Goal: Information Seeking & Learning: Learn about a topic

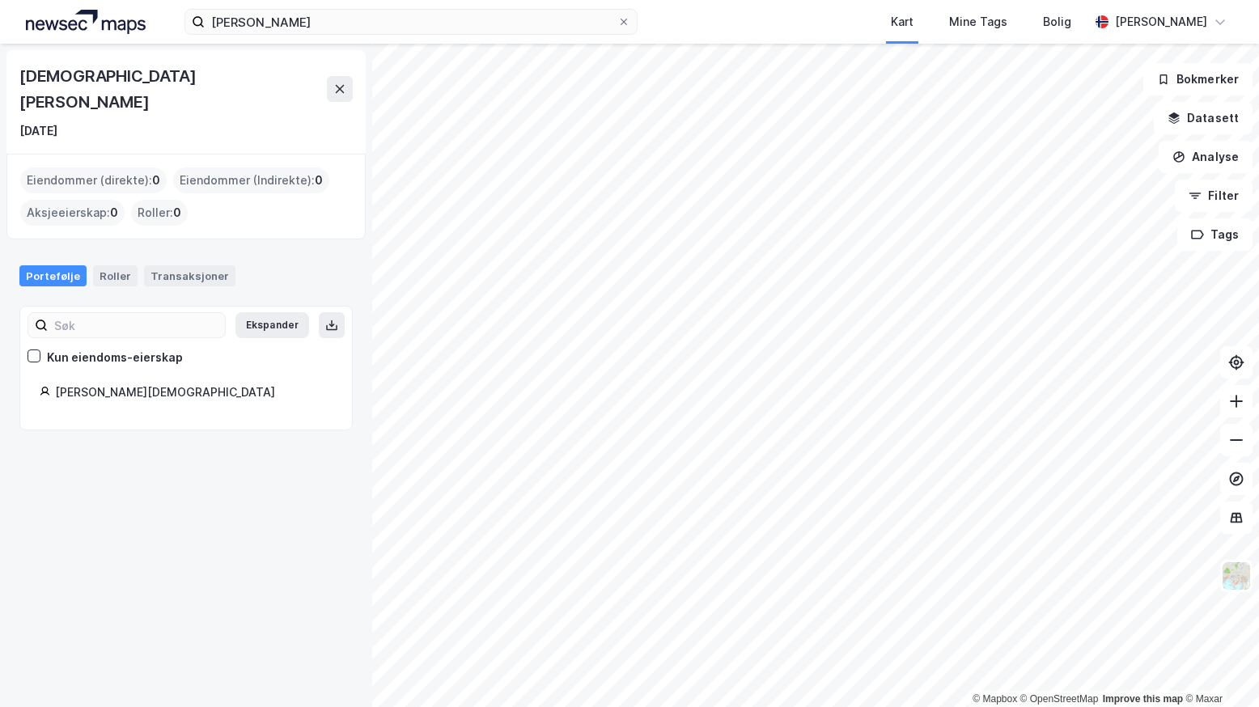
click at [454, 32] on div "[PERSON_NAME] Kart Mine Tags Bolig [PERSON_NAME] © Mapbox © OpenStreetMap Impro…" at bounding box center [629, 353] width 1259 height 707
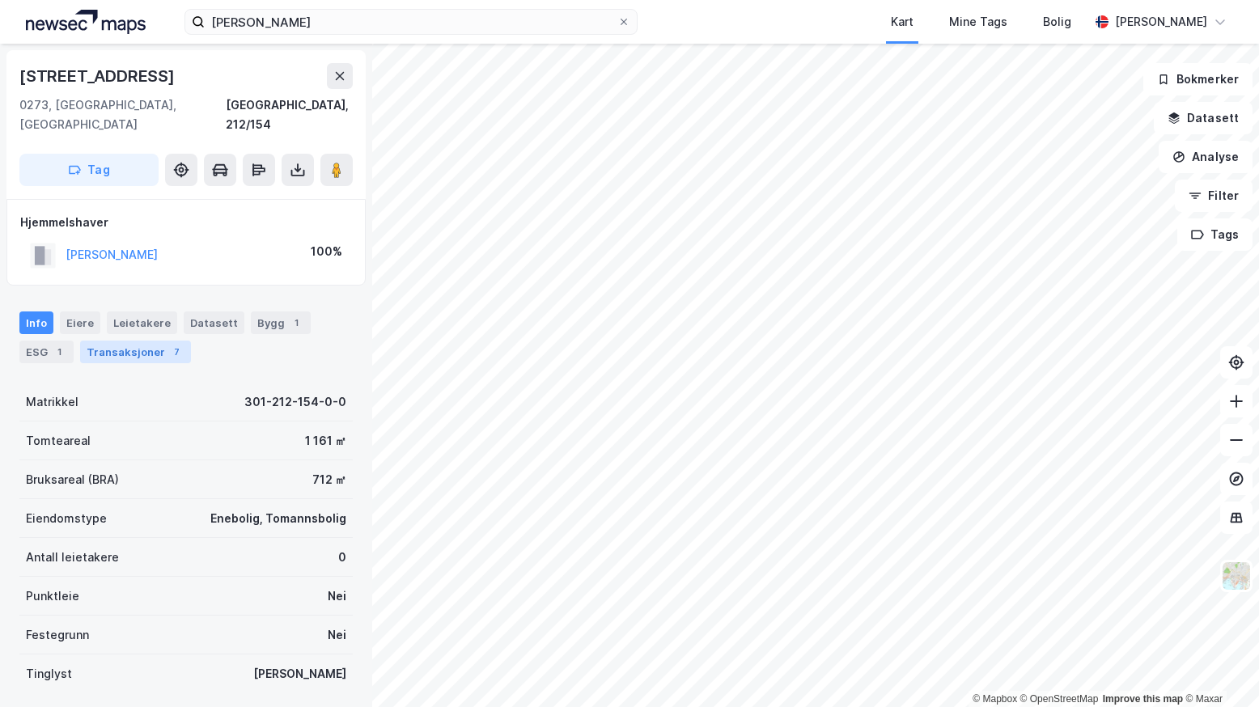
click at [131, 341] on div "Transaksjoner 7" at bounding box center [135, 352] width 111 height 23
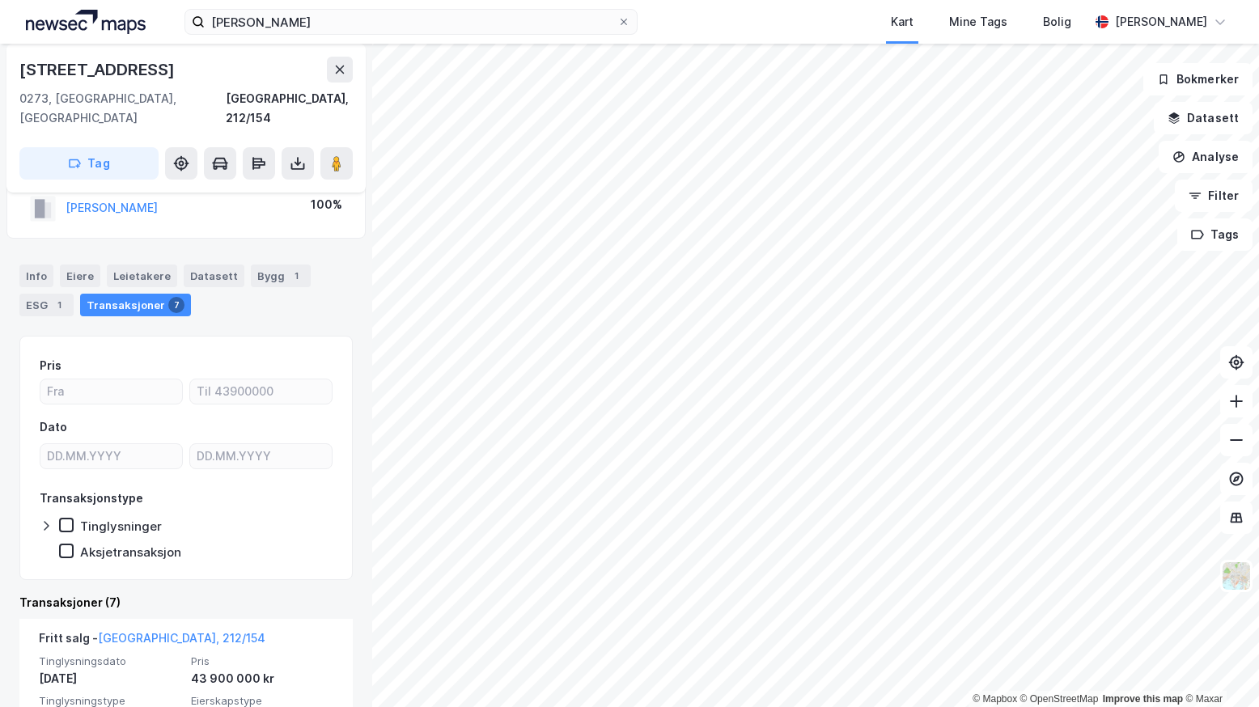
scroll to position [243, 0]
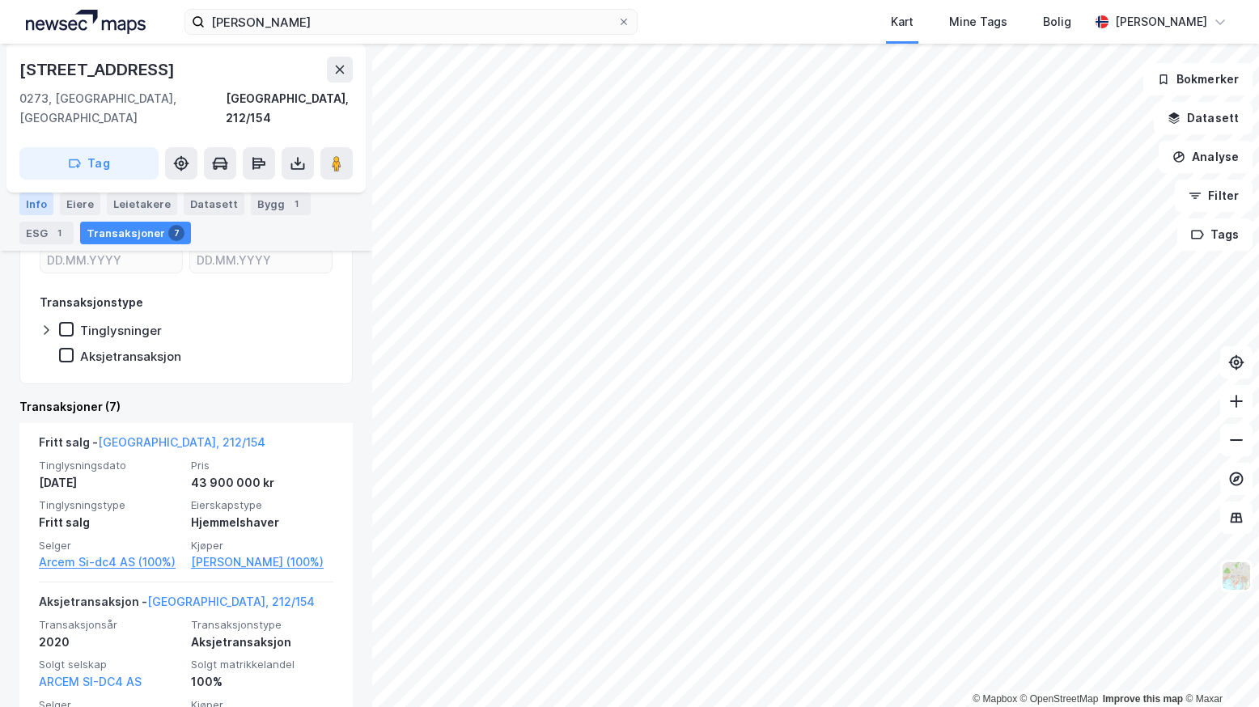
click at [36, 201] on div "Info" at bounding box center [36, 204] width 34 height 23
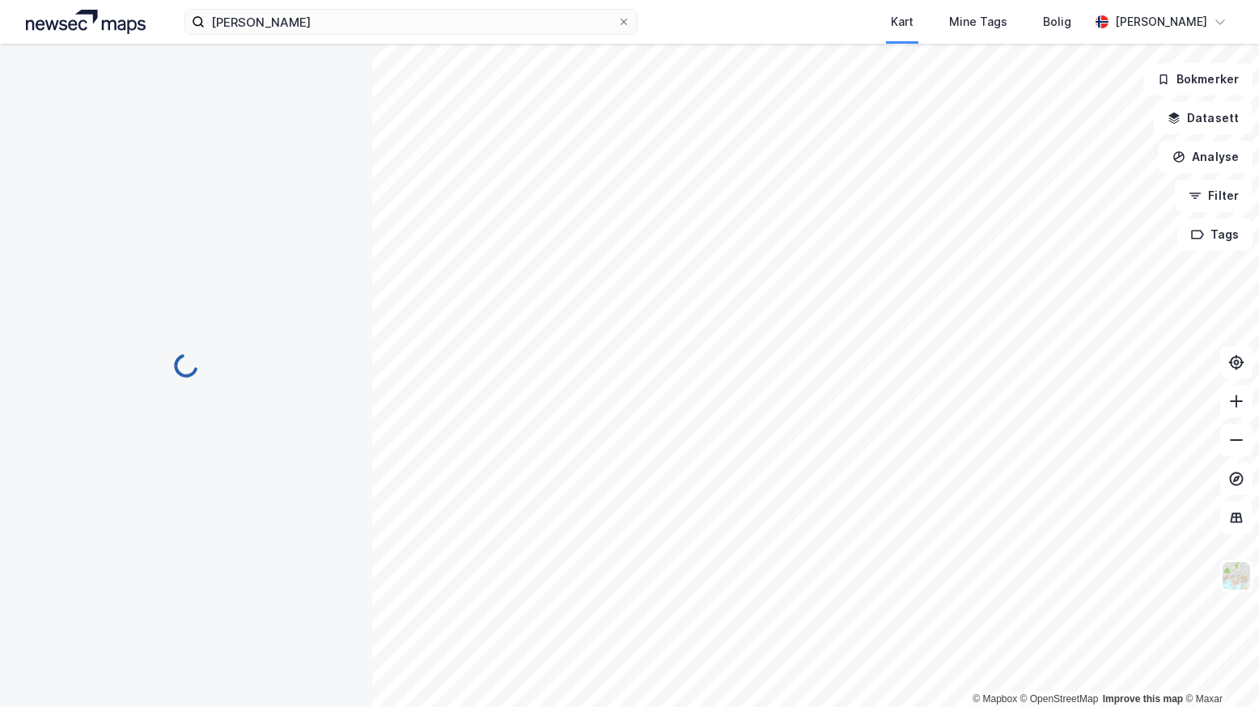
scroll to position [91, 0]
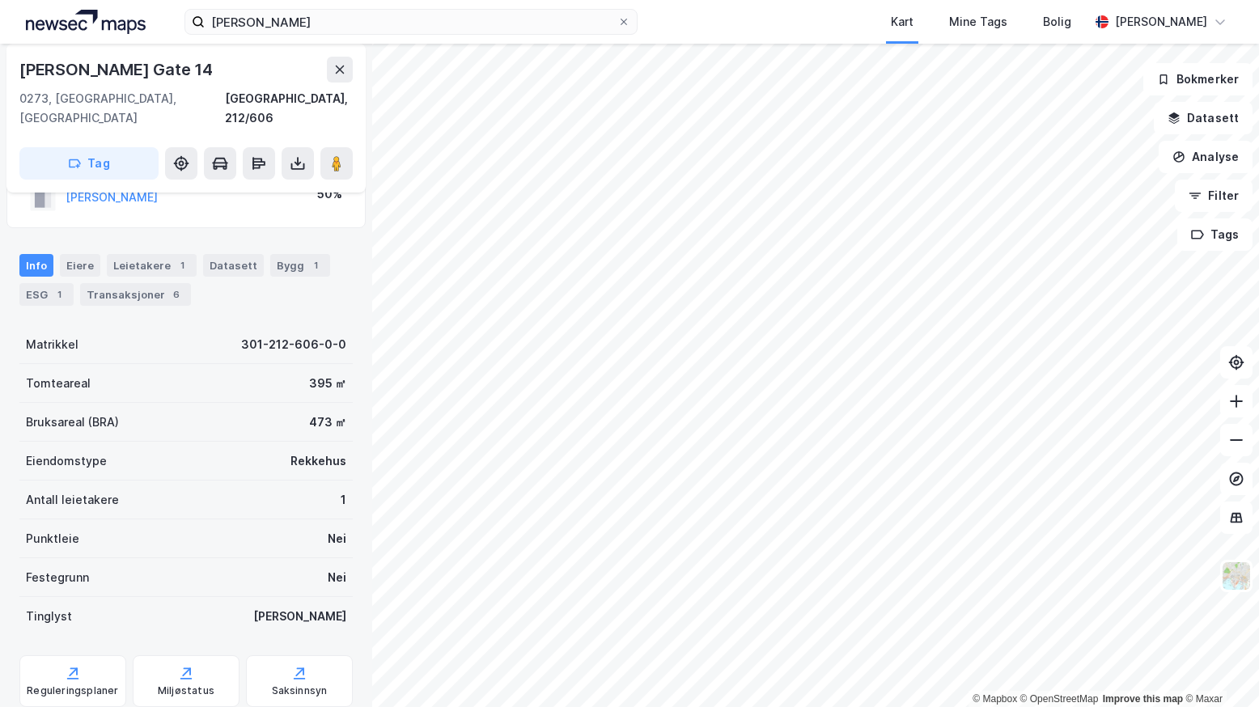
scroll to position [91, 0]
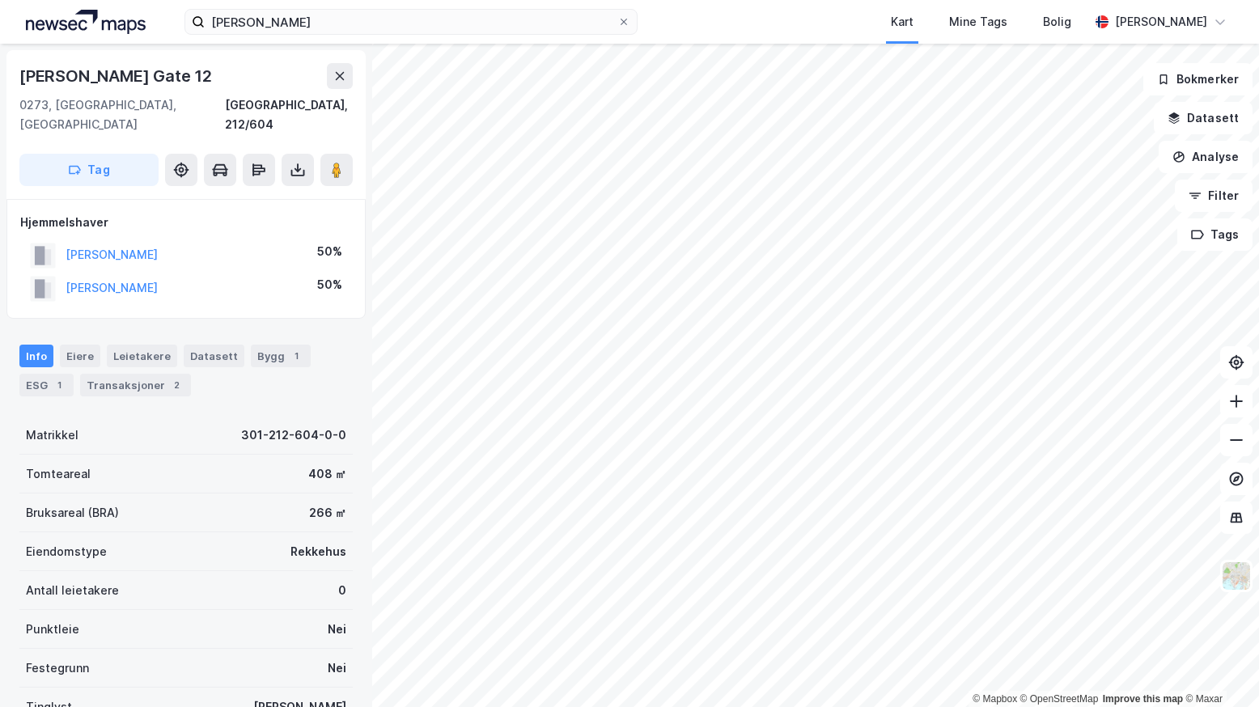
scroll to position [1, 0]
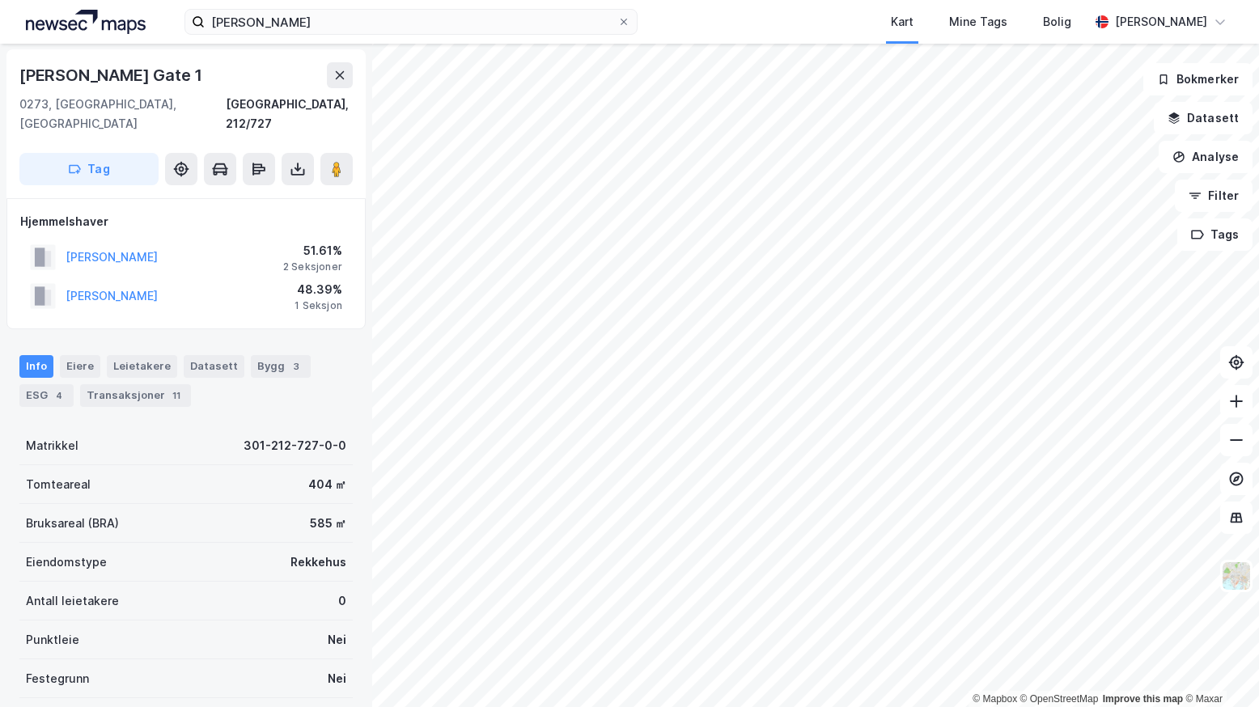
scroll to position [1, 0]
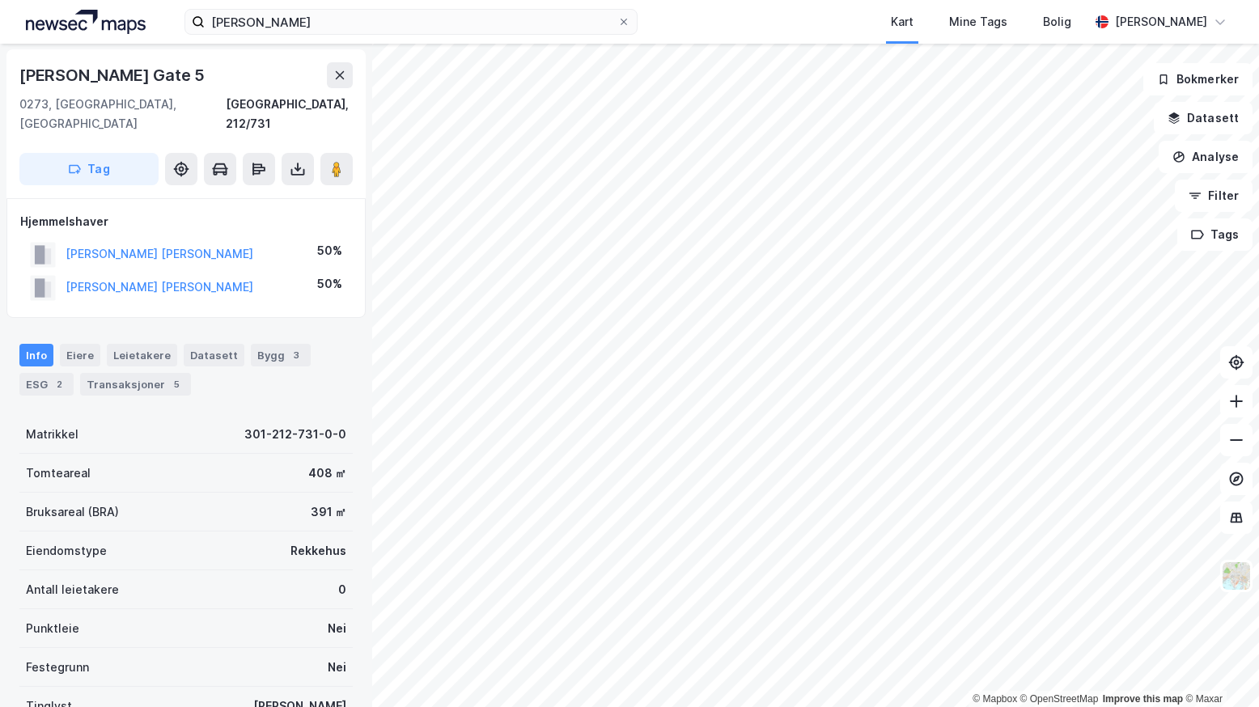
scroll to position [1, 0]
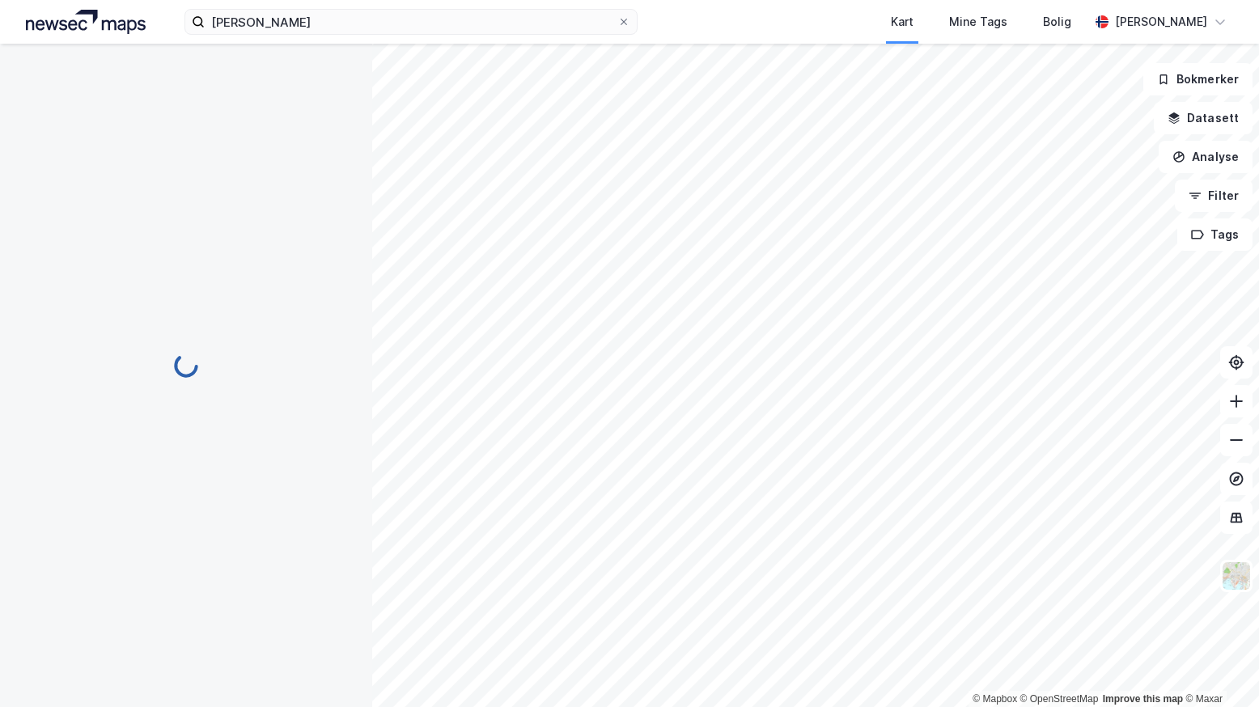
scroll to position [1, 0]
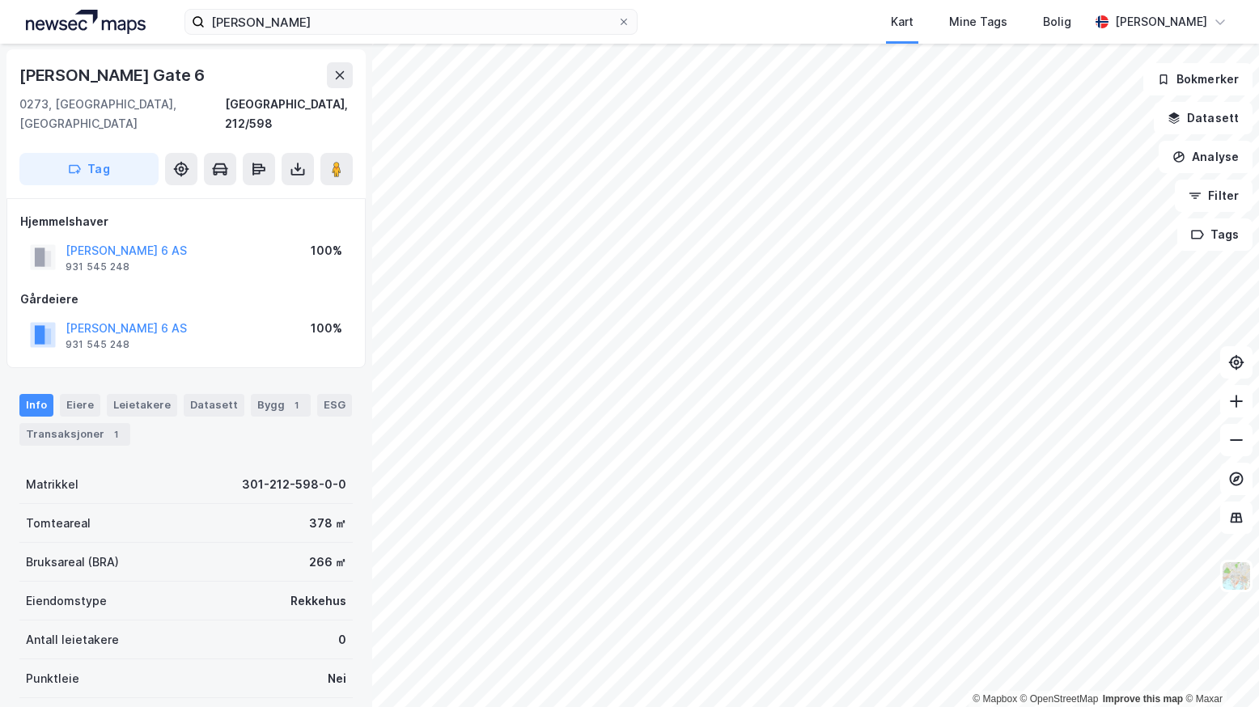
scroll to position [1, 0]
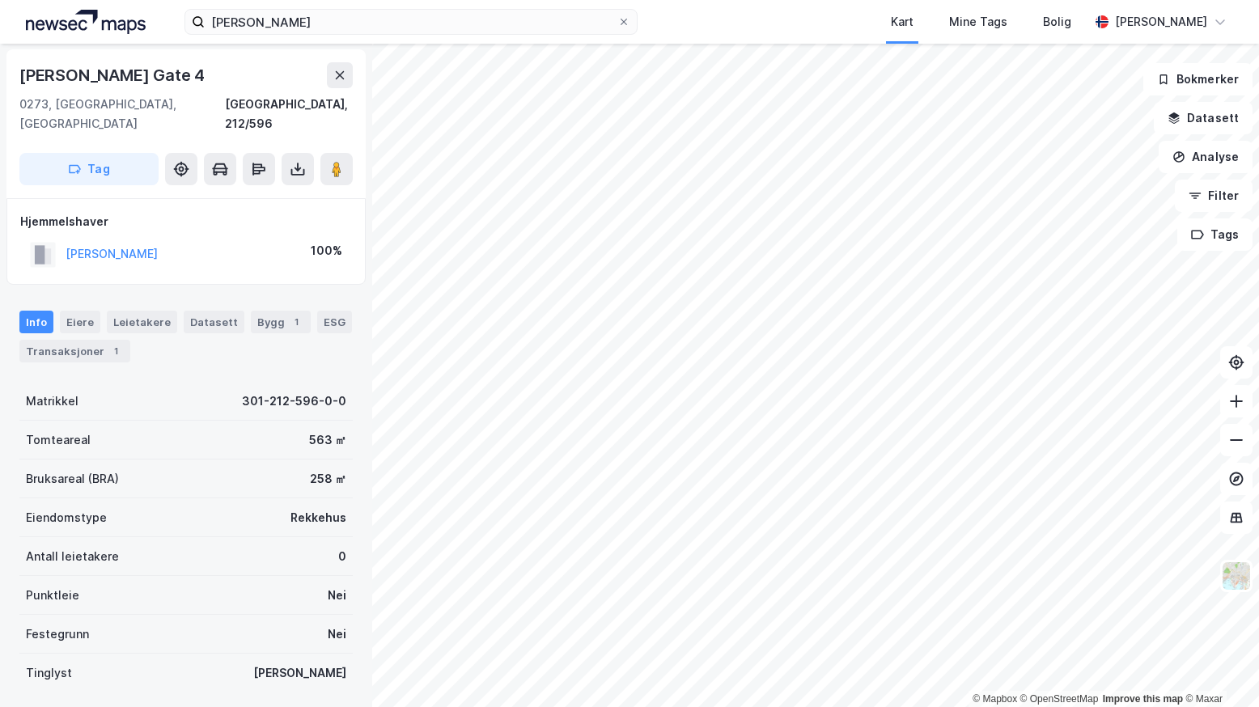
scroll to position [1, 0]
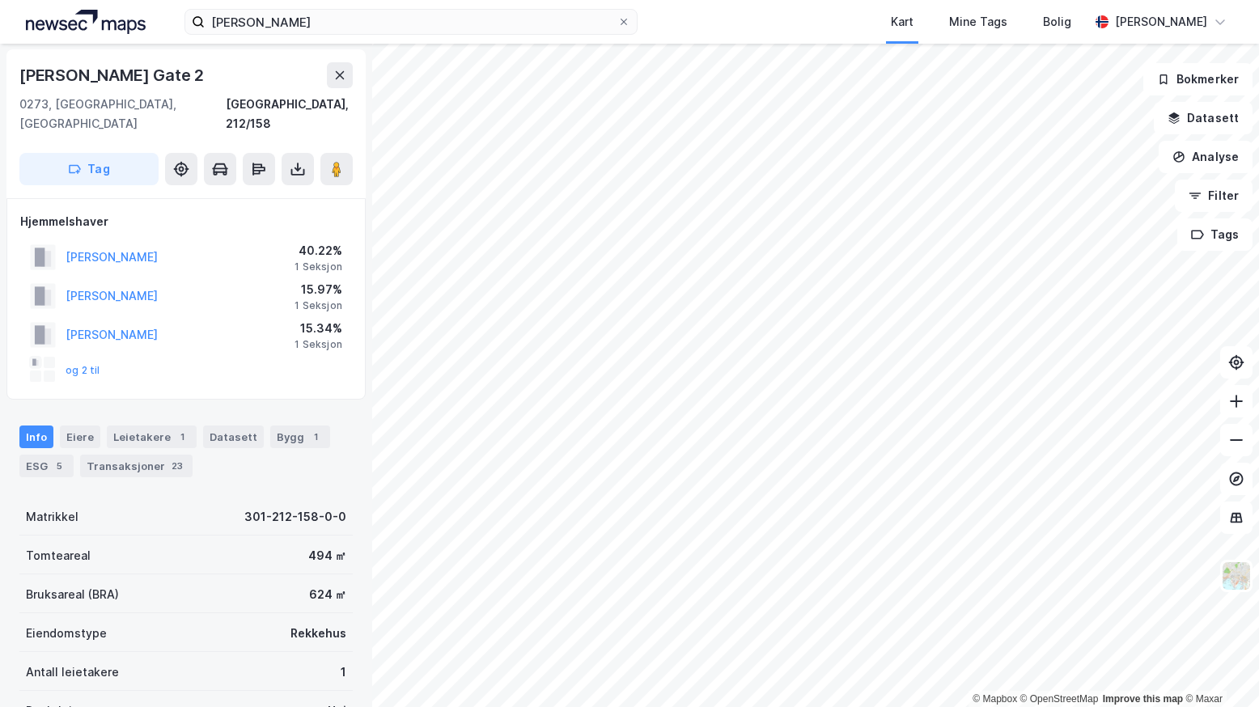
scroll to position [1, 0]
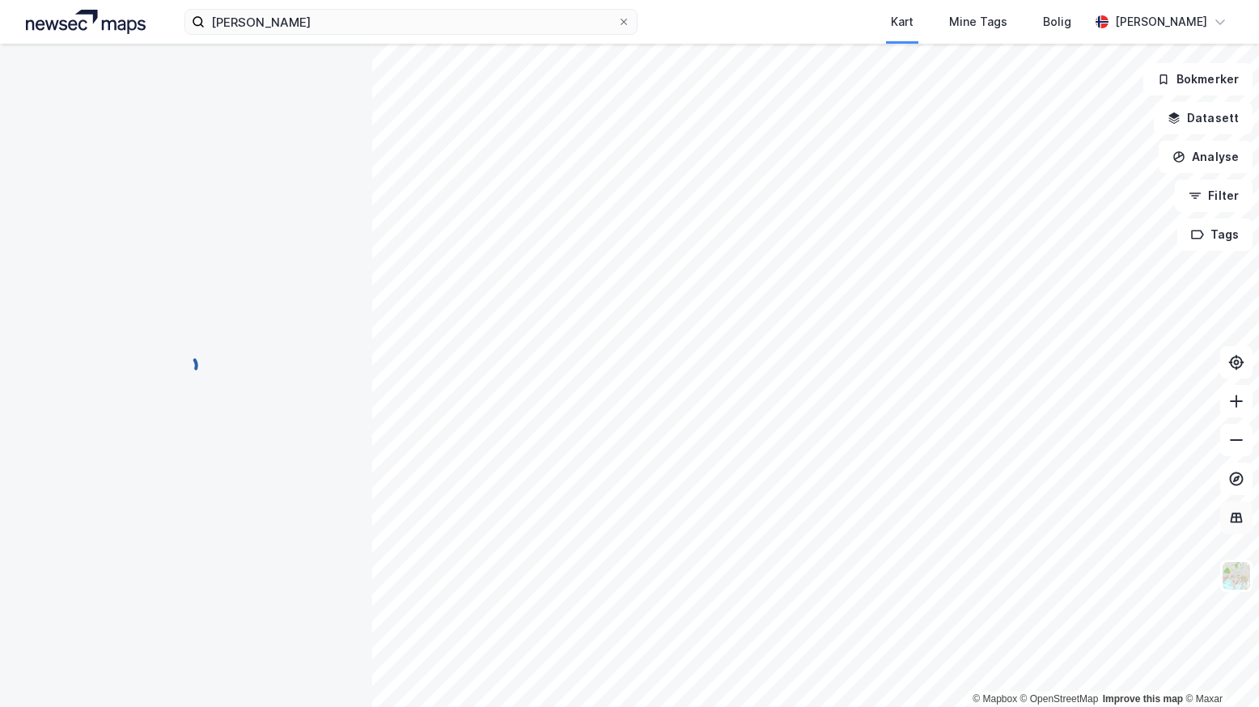
scroll to position [1, 0]
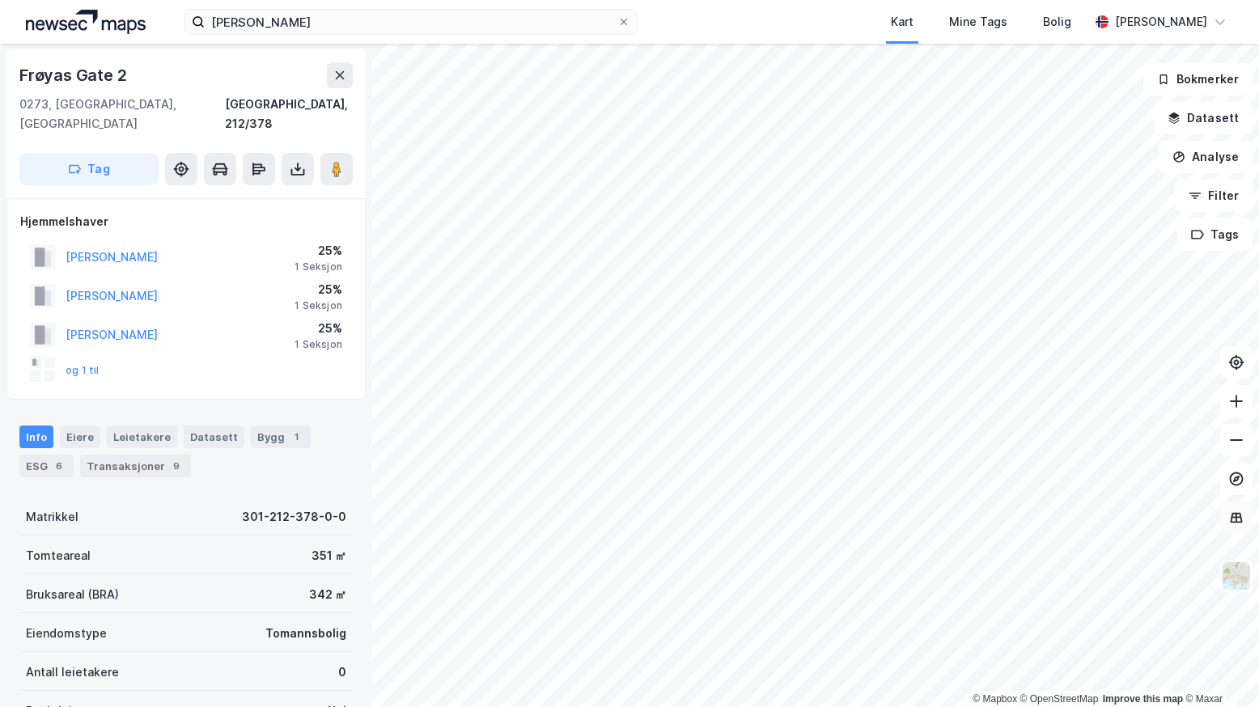
scroll to position [1, 0]
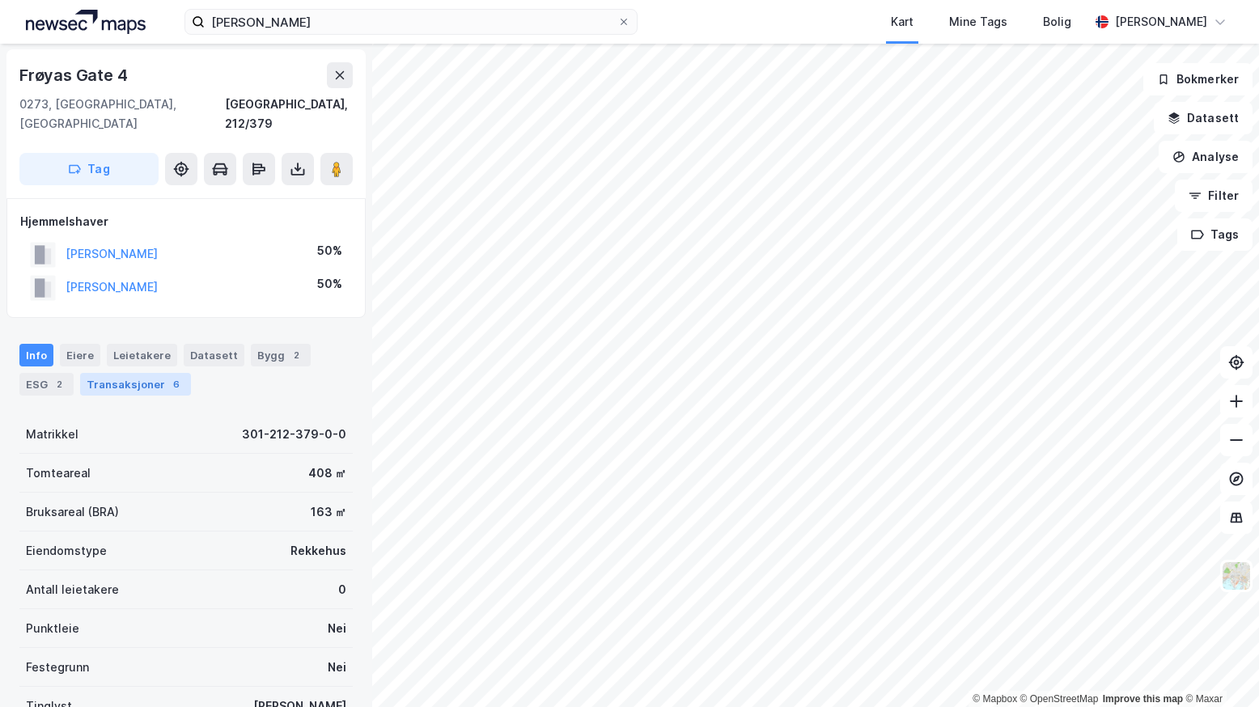
click at [142, 373] on div "Transaksjoner 6" at bounding box center [135, 384] width 111 height 23
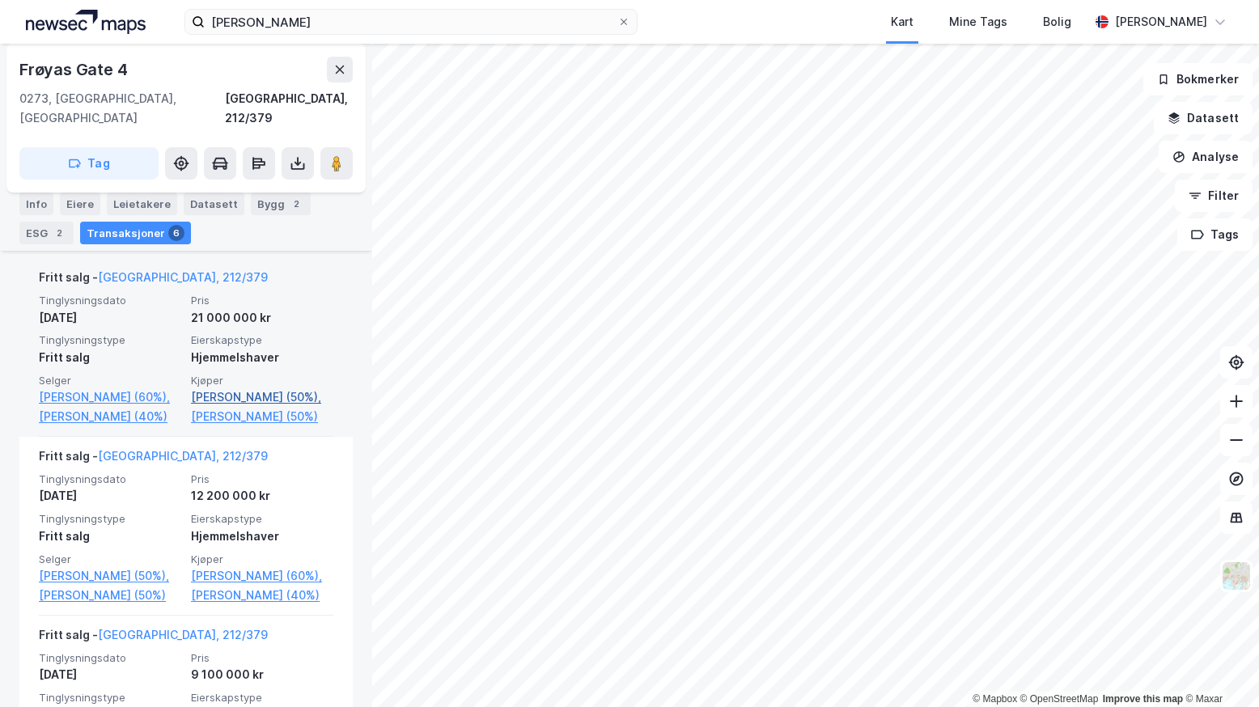
scroll to position [485, 0]
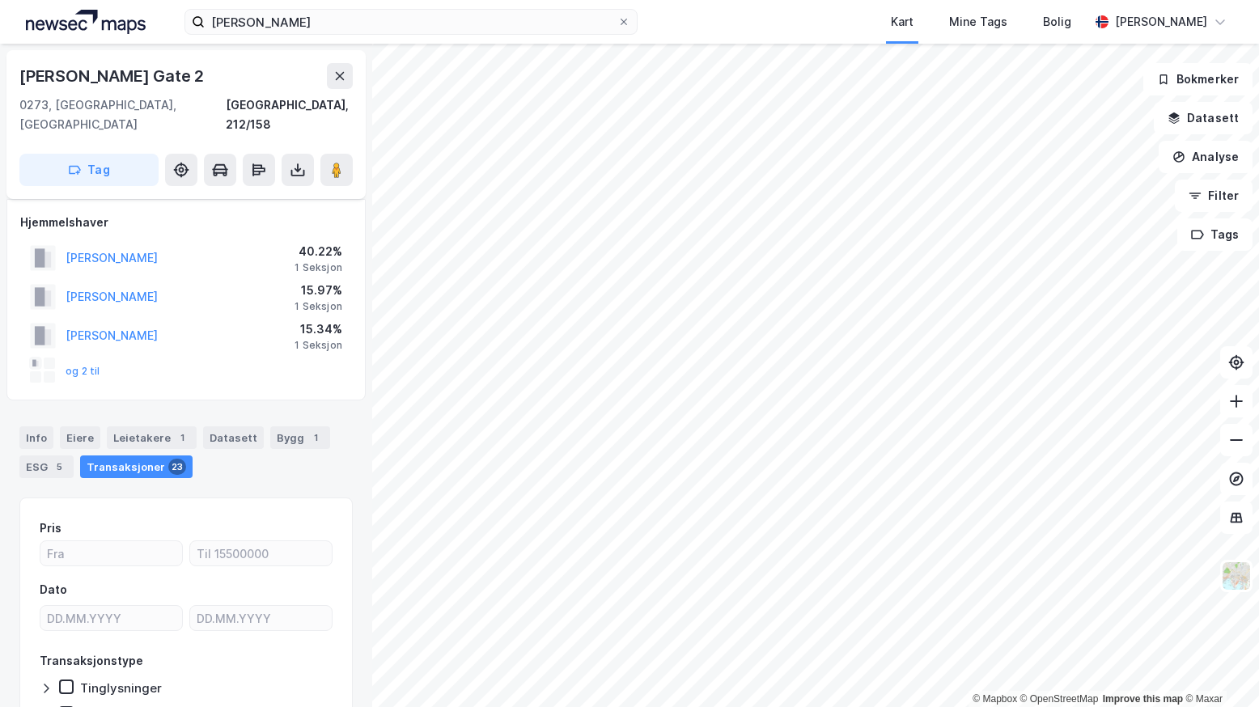
scroll to position [74, 0]
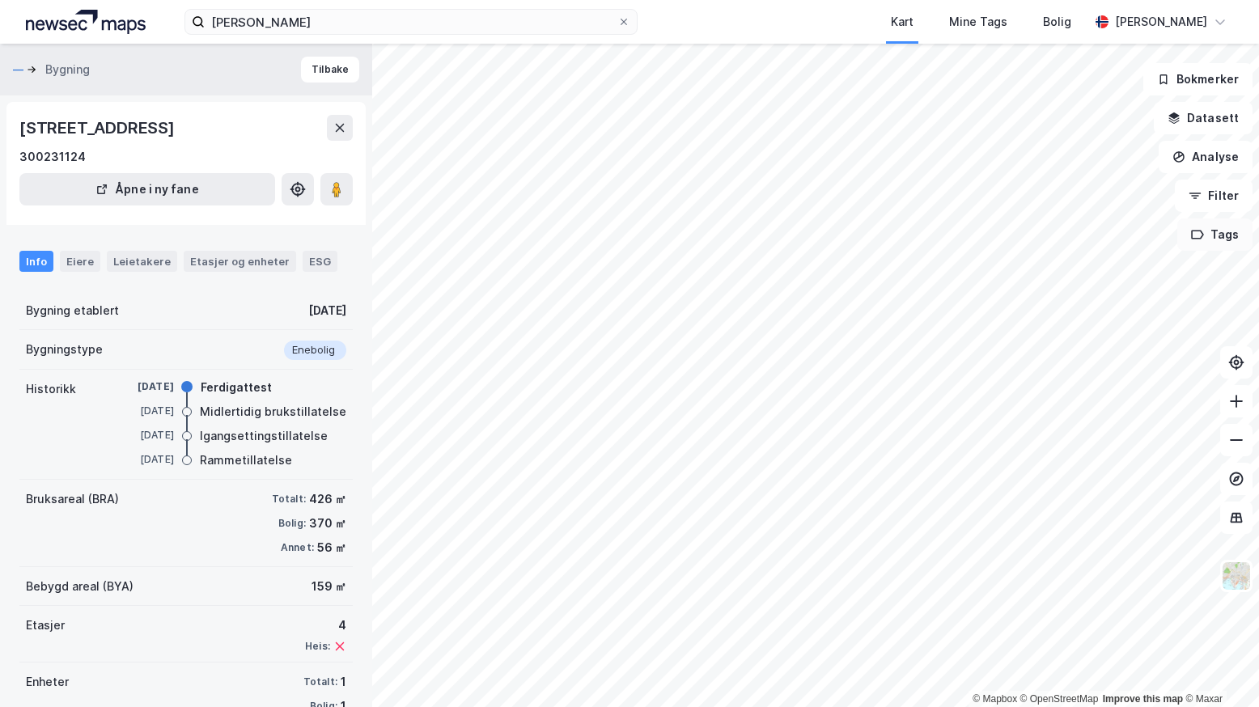
scroll to position [38, 0]
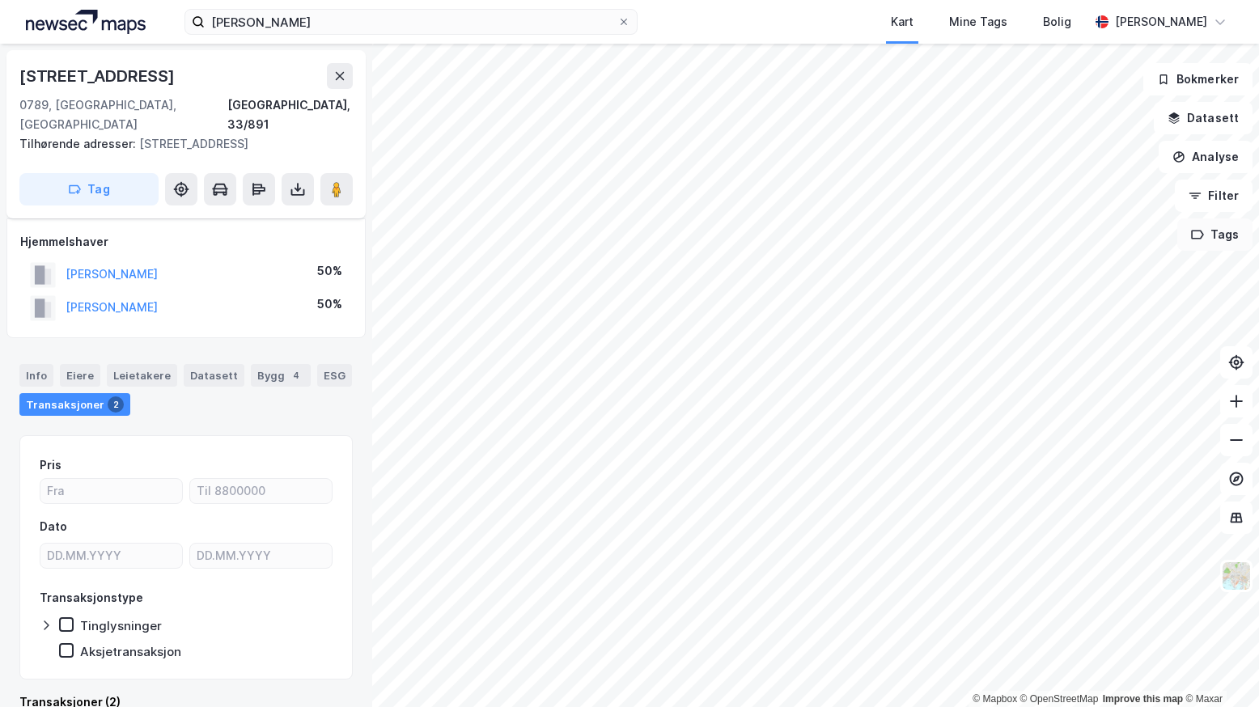
scroll to position [11, 0]
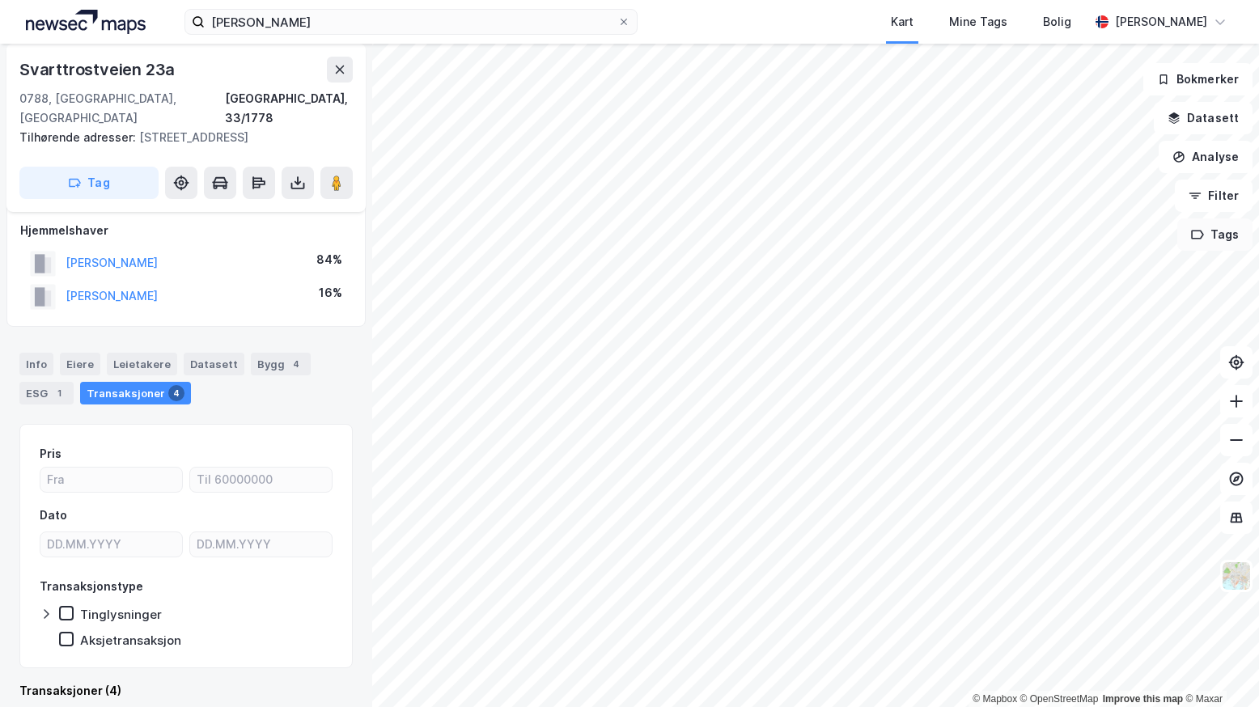
scroll to position [11, 0]
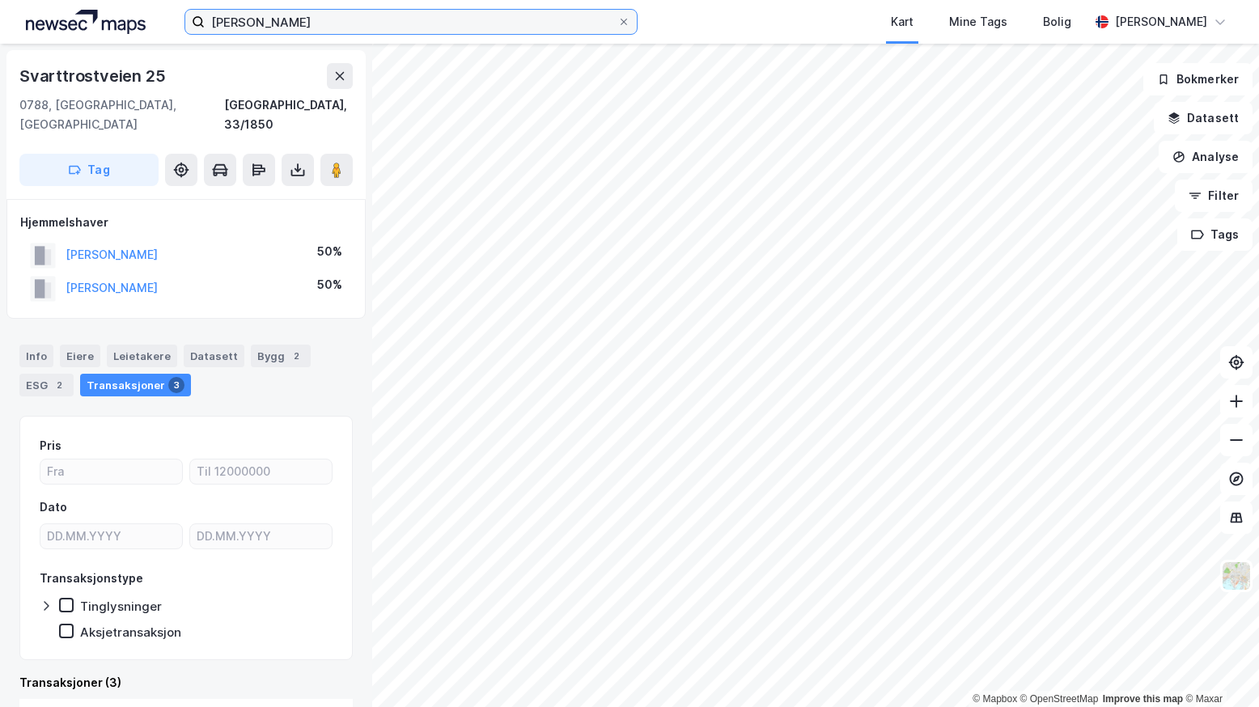
click at [305, 29] on input "[PERSON_NAME]" at bounding box center [411, 22] width 413 height 24
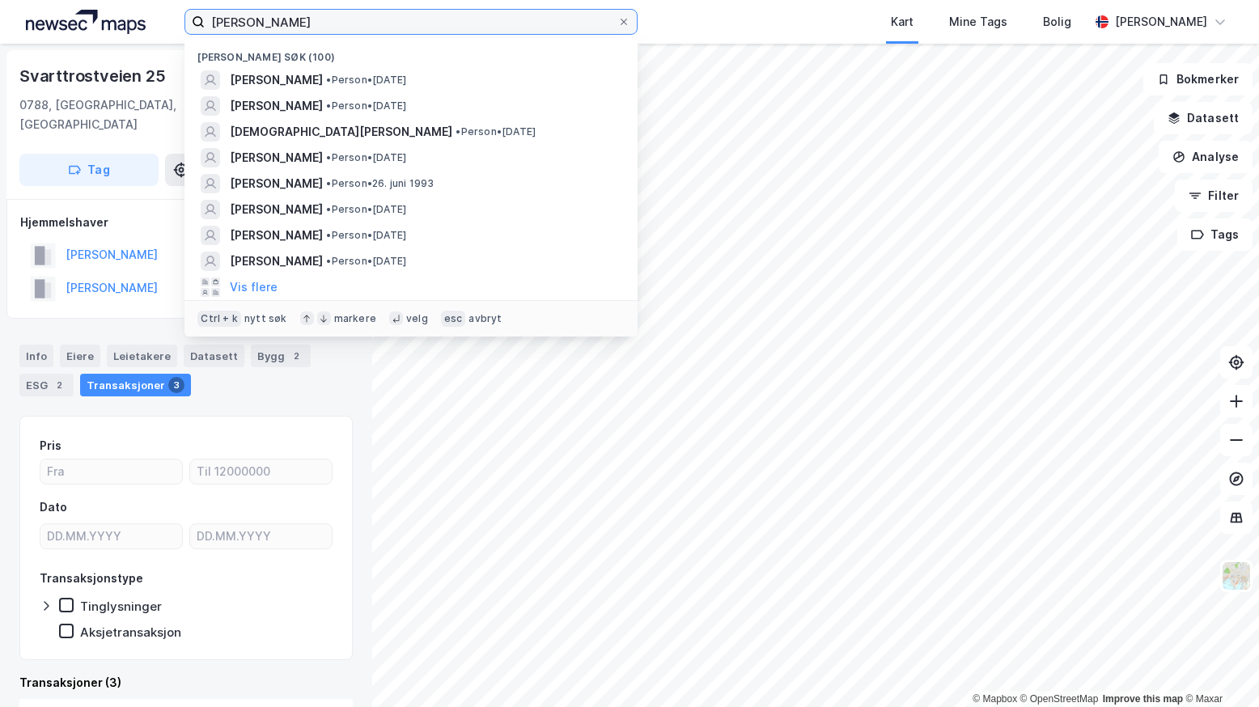
click at [319, 23] on input "[PERSON_NAME]" at bounding box center [411, 22] width 413 height 24
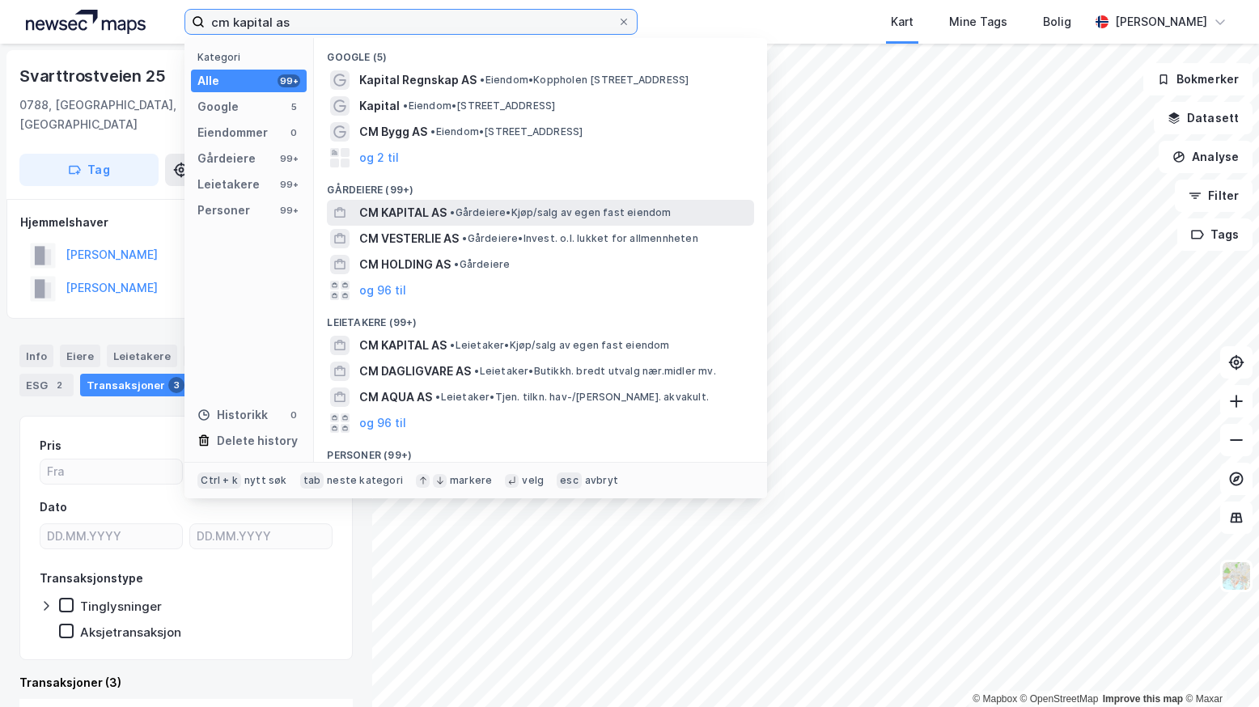
type input "cm kapital as"
click at [432, 206] on span "CM KAPITAL AS" at bounding box center [402, 212] width 87 height 19
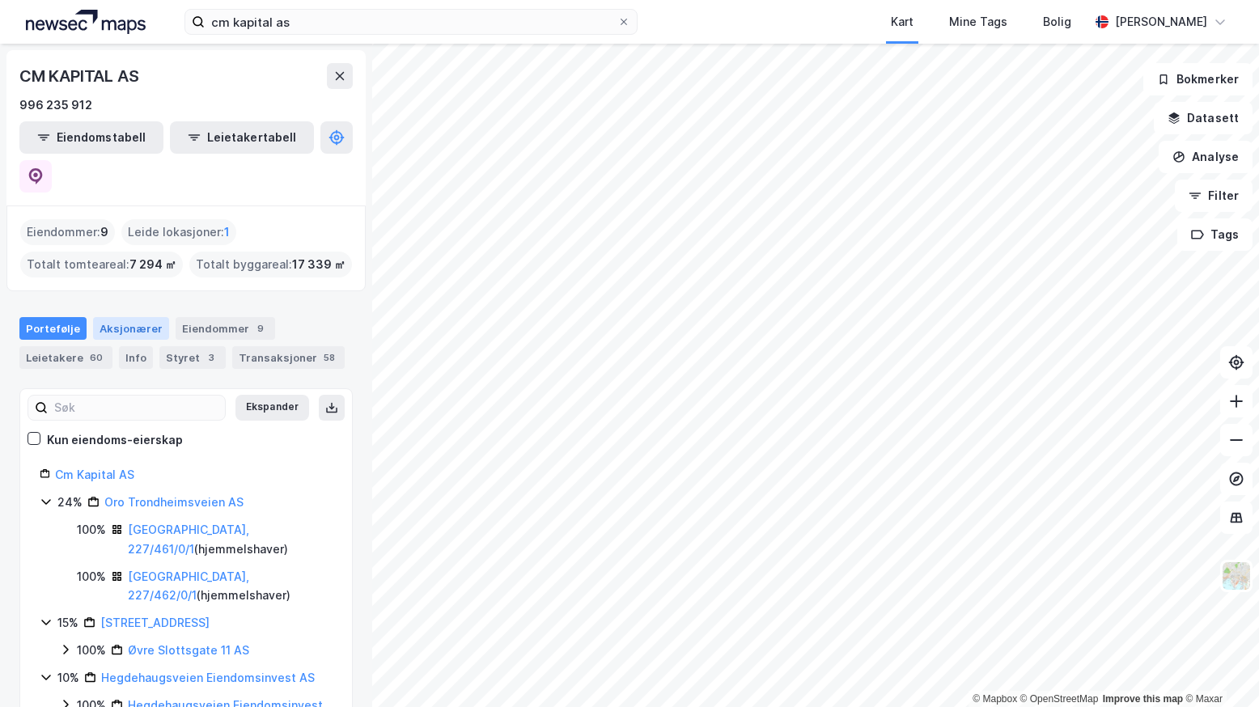
click at [118, 317] on div "Aksjonærer" at bounding box center [131, 328] width 76 height 23
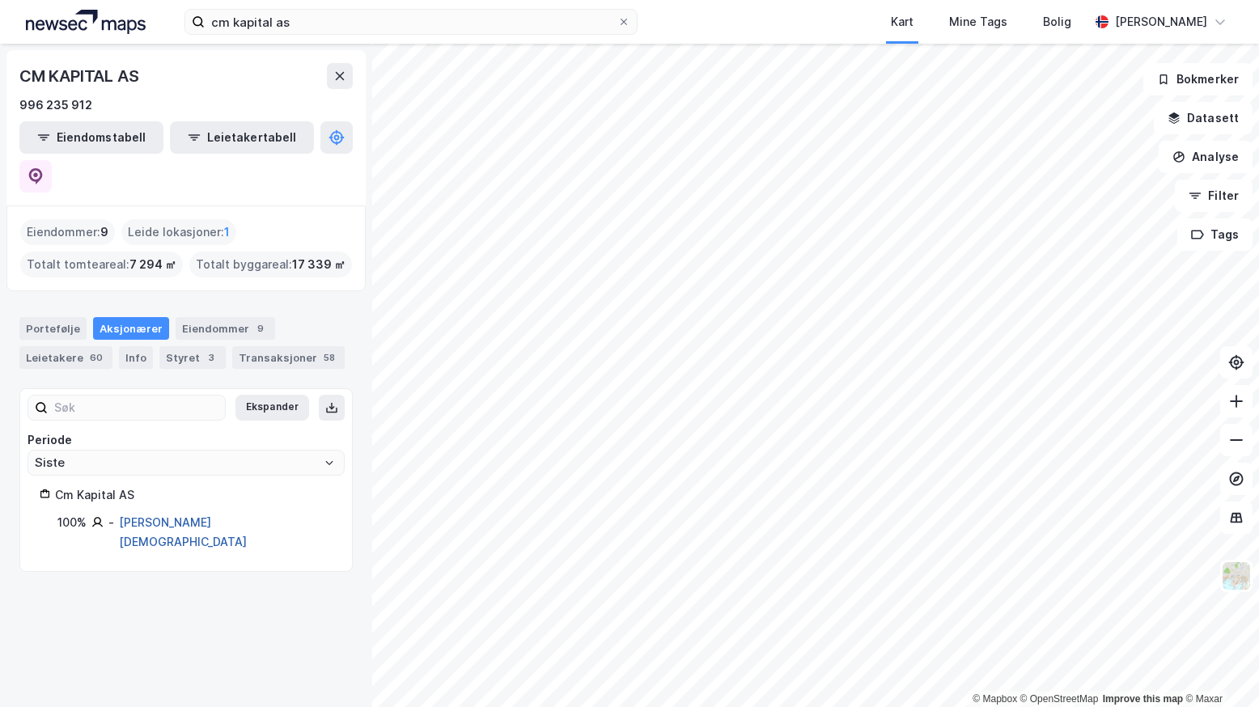
click at [147, 515] on link "[PERSON_NAME][DEMOGRAPHIC_DATA]" at bounding box center [183, 531] width 128 height 33
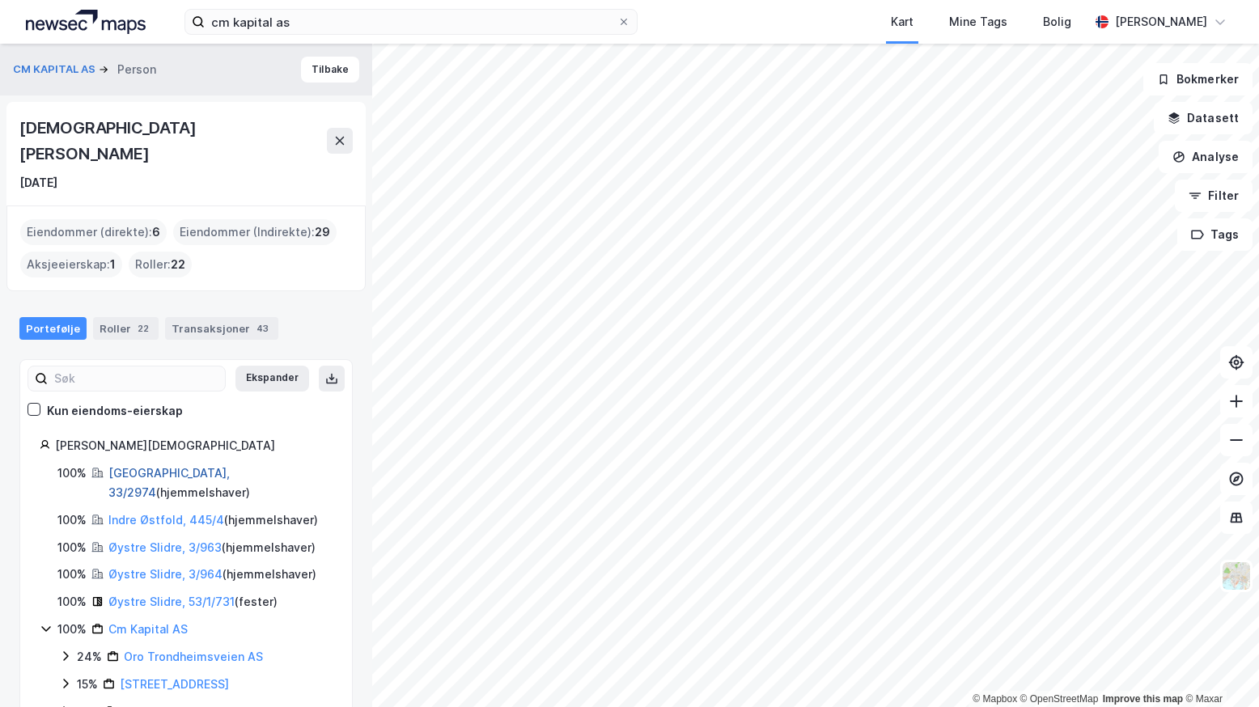
click at [133, 466] on link "[GEOGRAPHIC_DATA], 33/2974" at bounding box center [168, 482] width 121 height 33
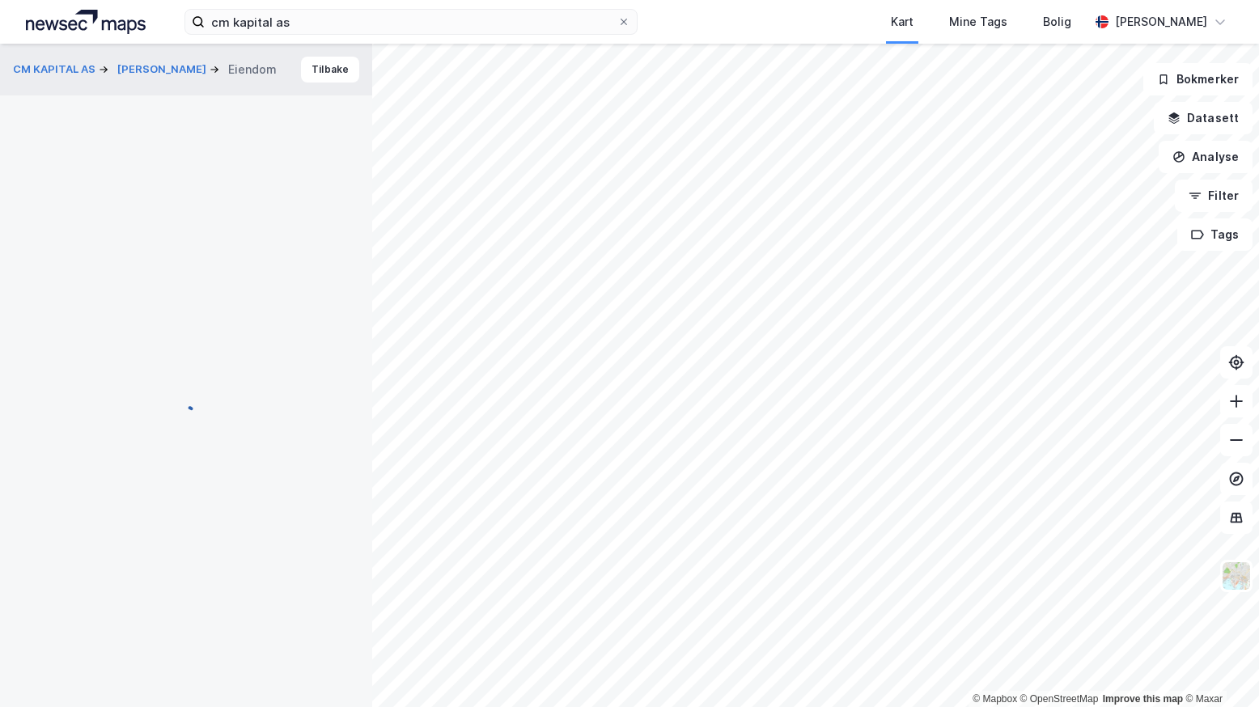
scroll to position [11, 0]
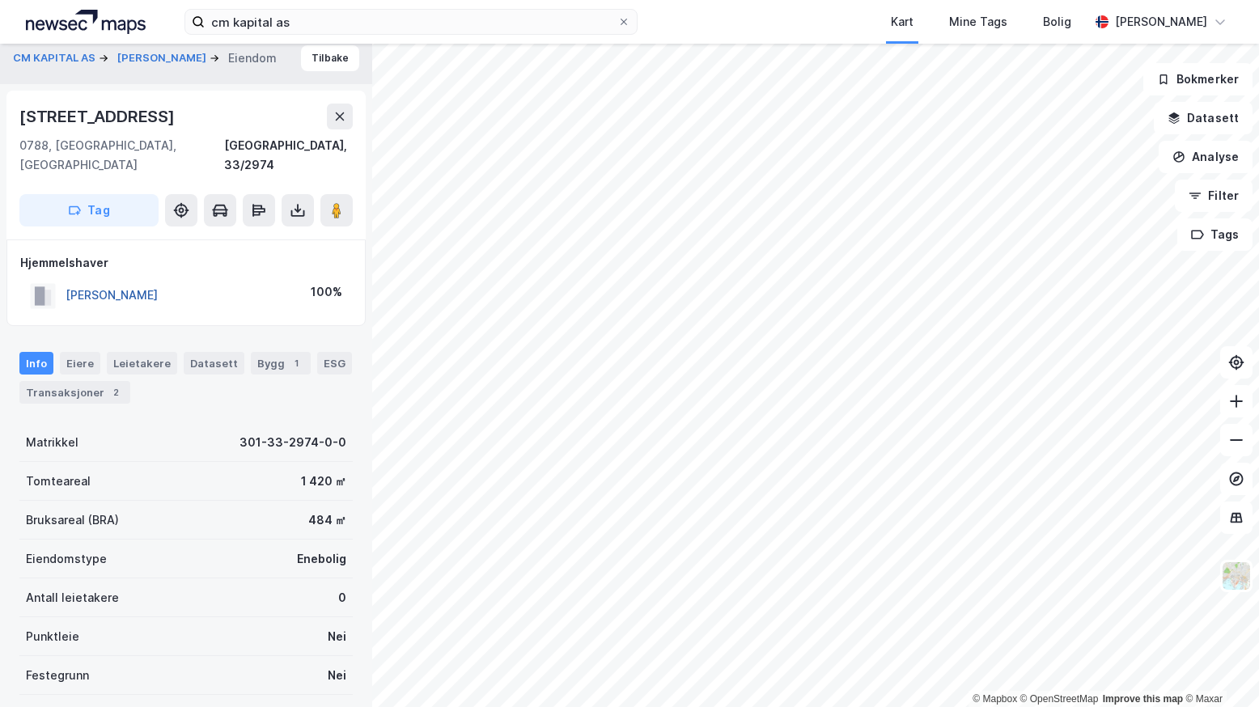
click at [0, 0] on button "[PERSON_NAME]" at bounding box center [0, 0] width 0 height 0
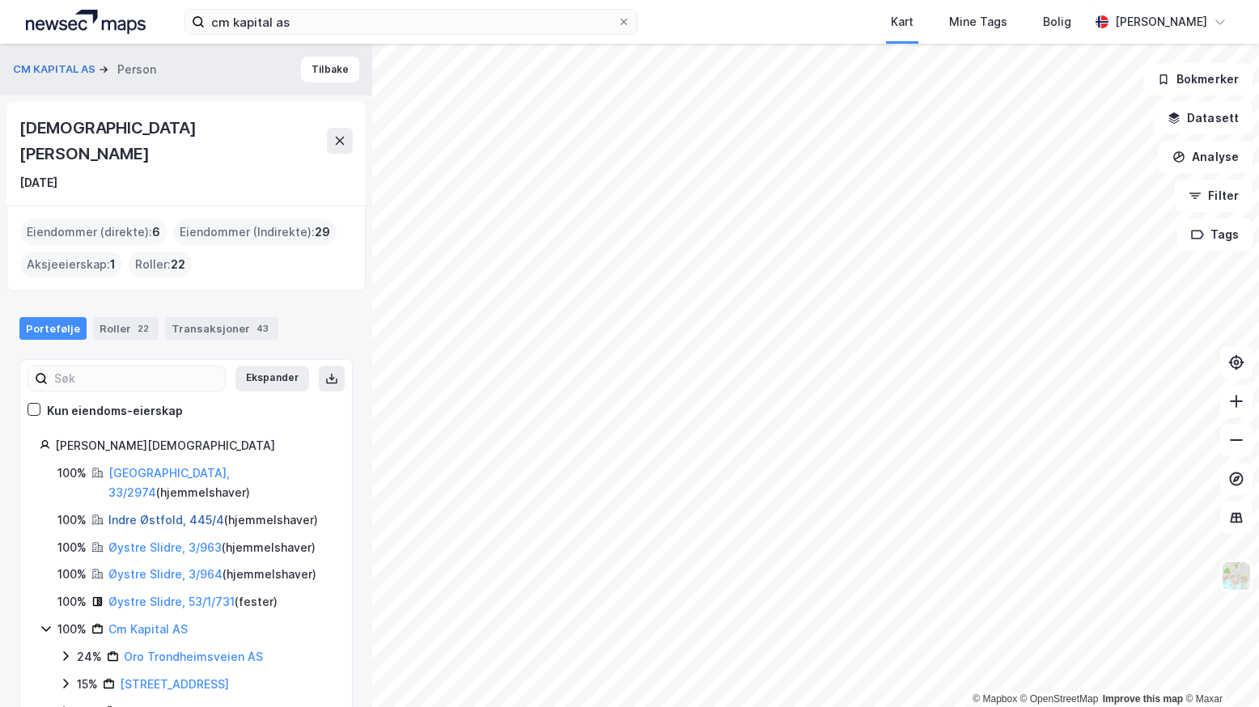
click at [136, 513] on link "Indre Østfold, 445/4" at bounding box center [166, 520] width 116 height 14
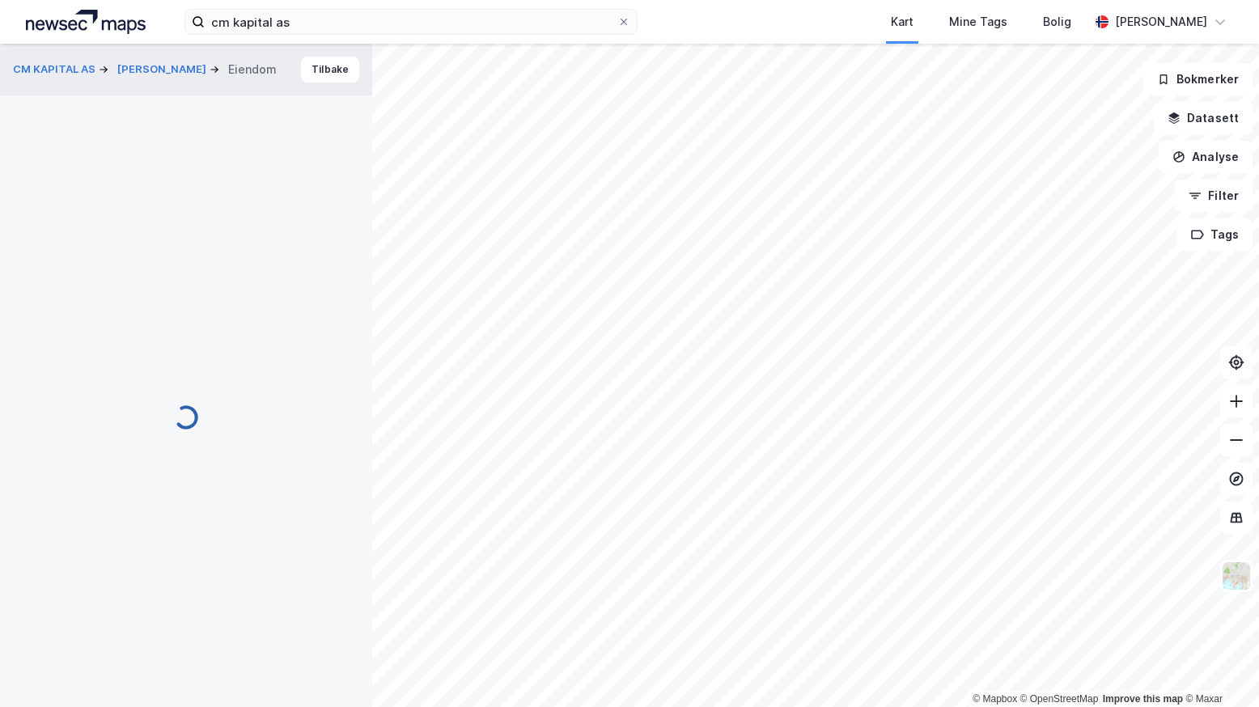
scroll to position [11, 0]
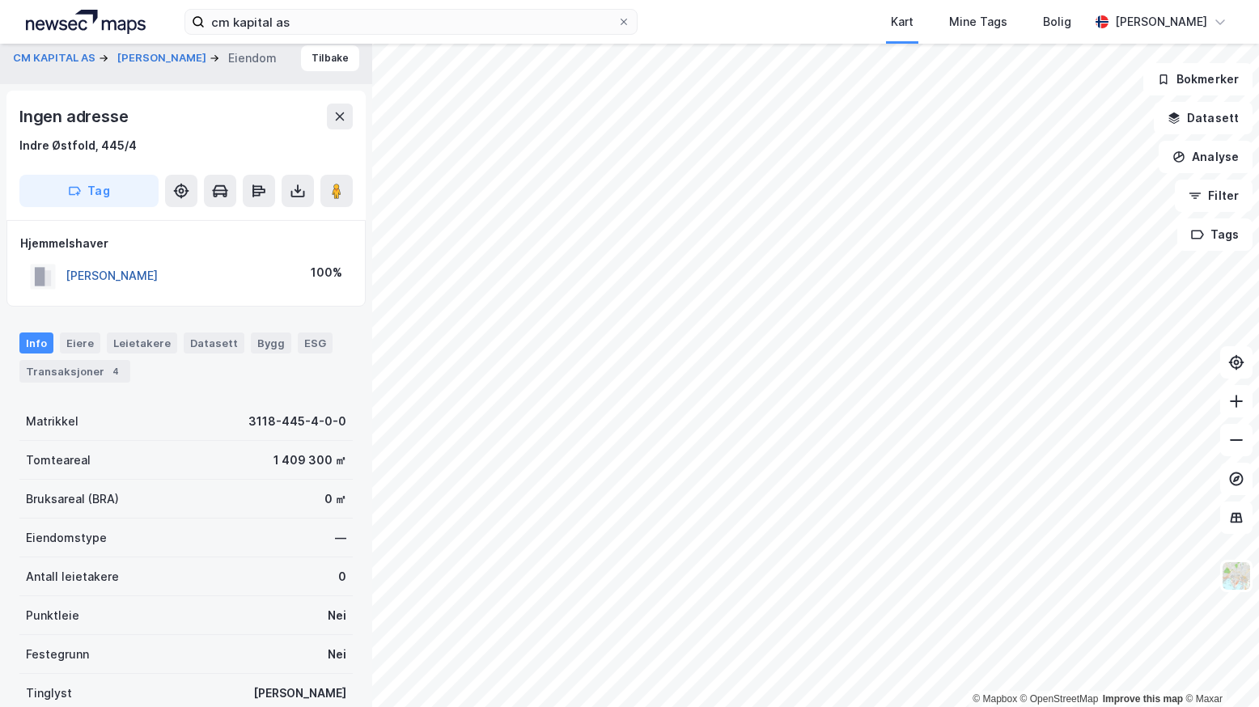
click at [0, 0] on button "[PERSON_NAME]" at bounding box center [0, 0] width 0 height 0
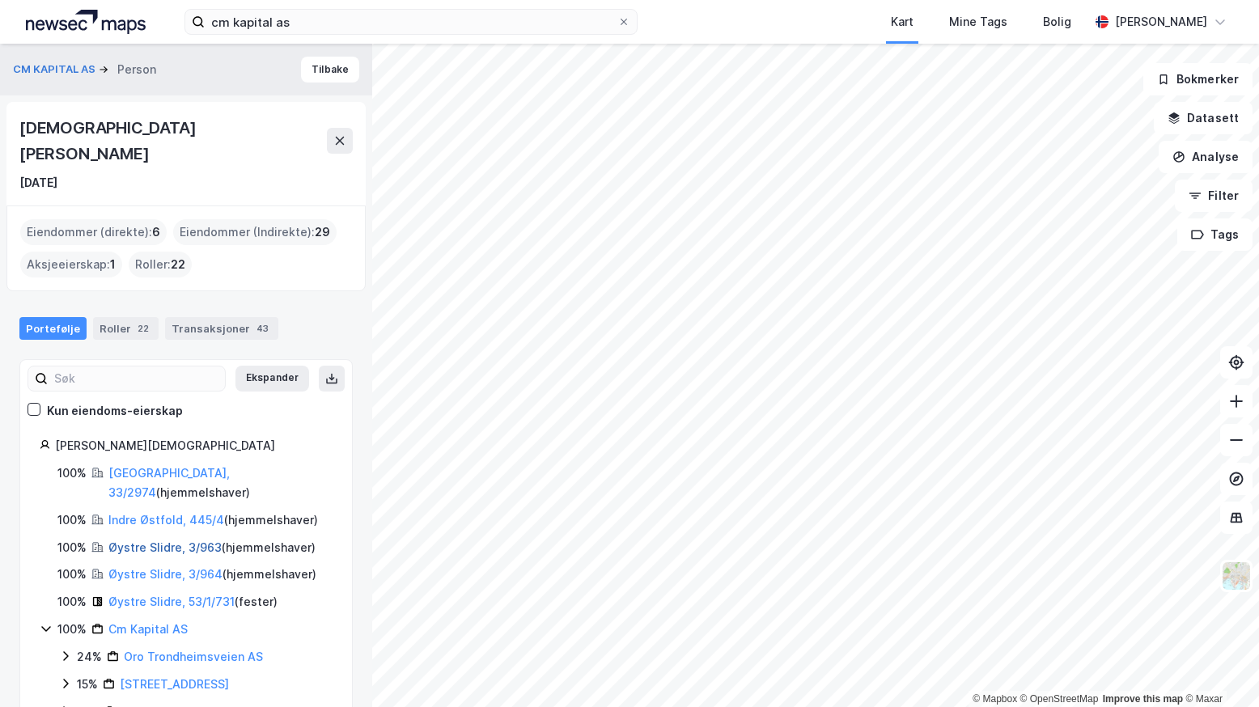
click at [135, 540] on link "Øystre Slidre, 3/963" at bounding box center [164, 547] width 113 height 14
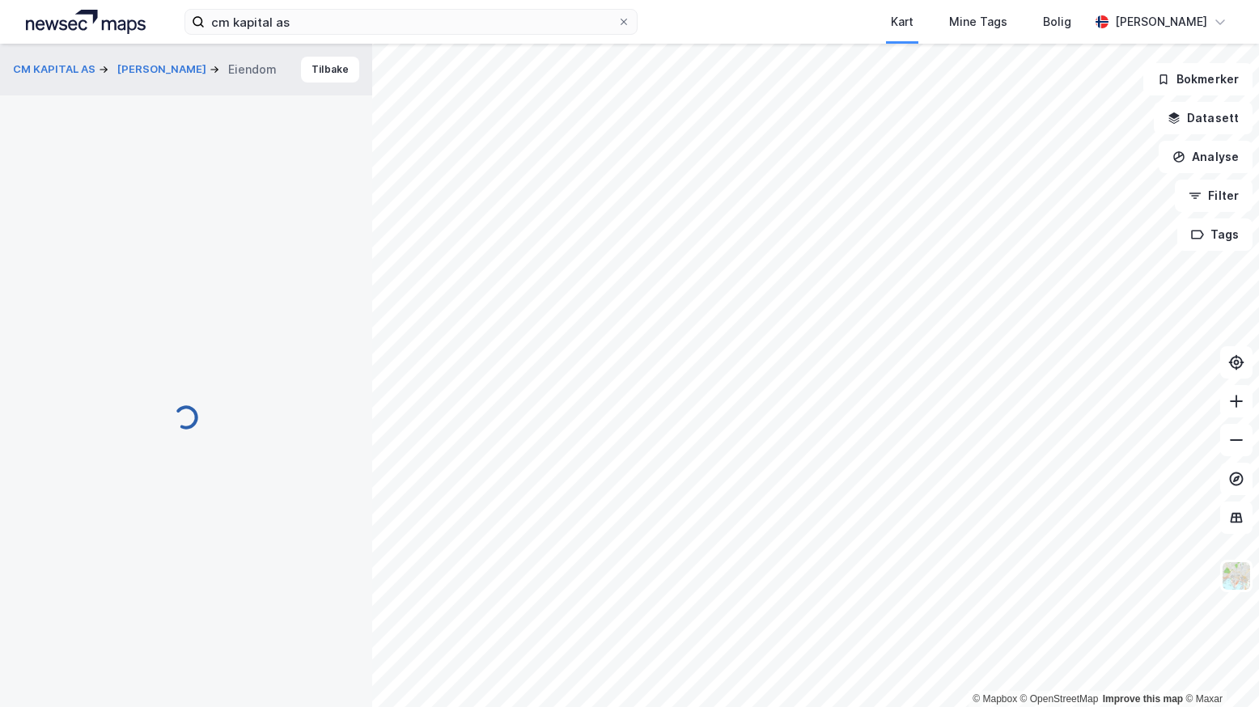
scroll to position [11, 0]
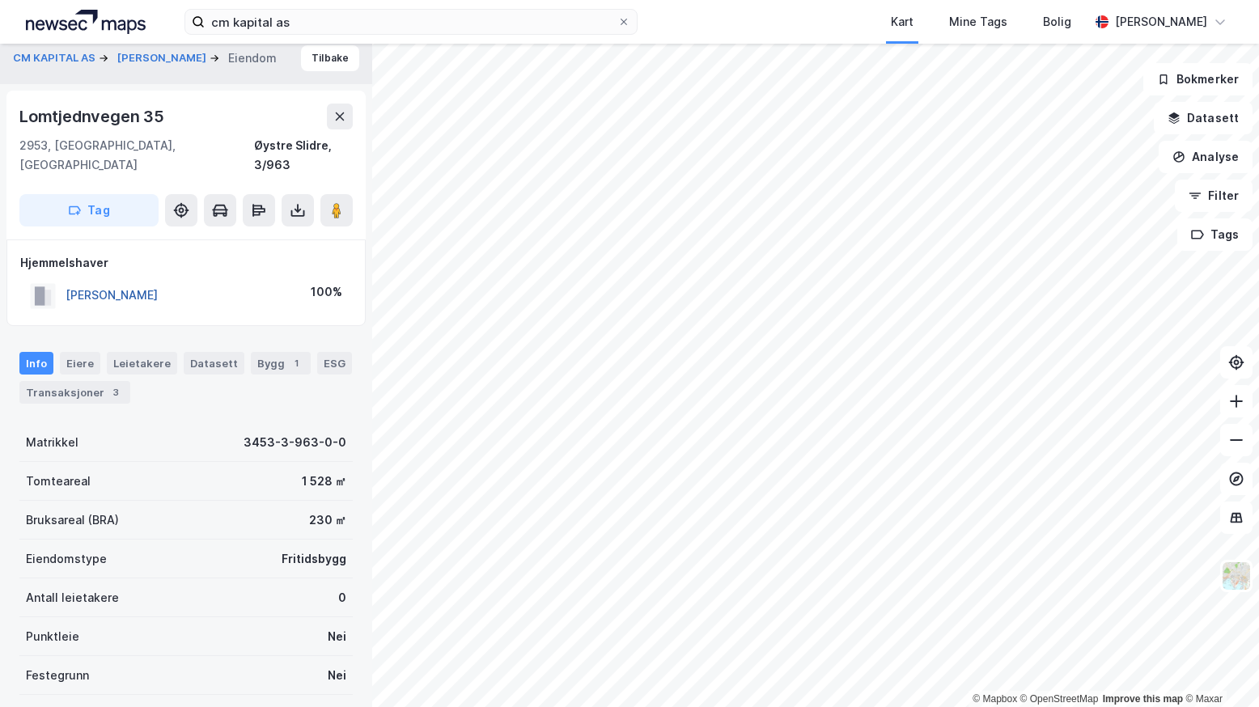
click at [0, 0] on button "[PERSON_NAME]" at bounding box center [0, 0] width 0 height 0
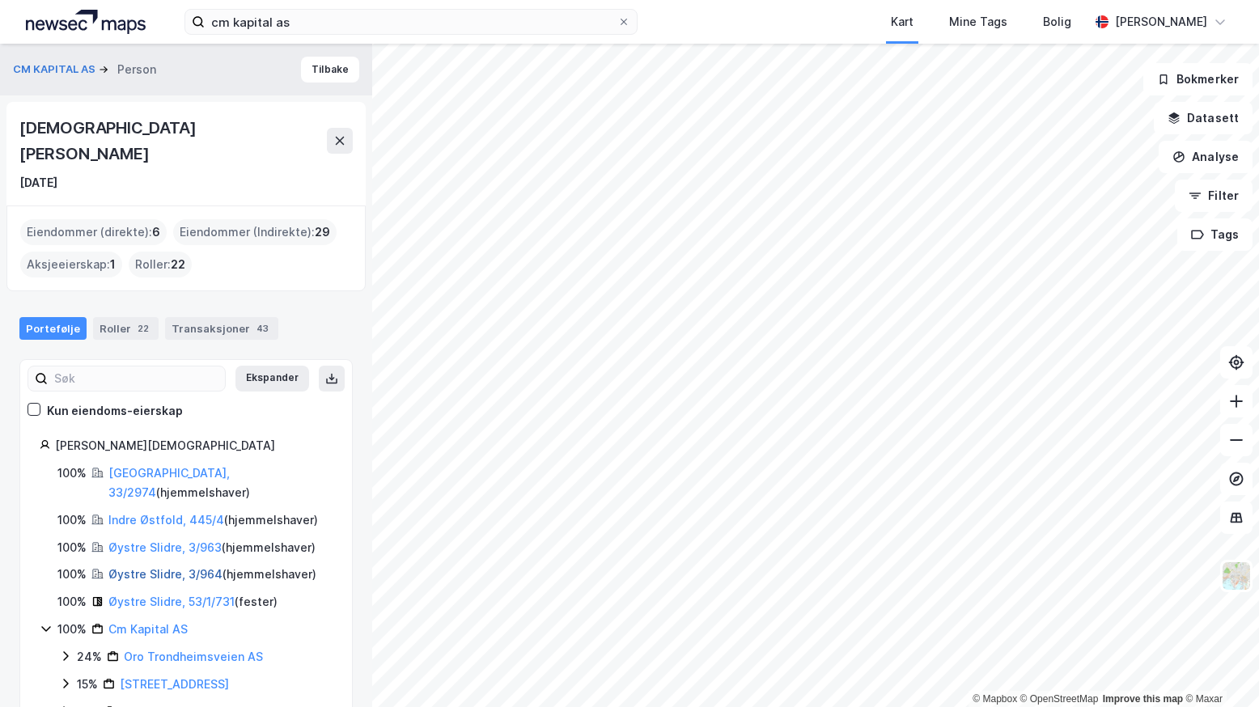
click at [150, 567] on link "Øystre Slidre, 3/964" at bounding box center [165, 574] width 114 height 14
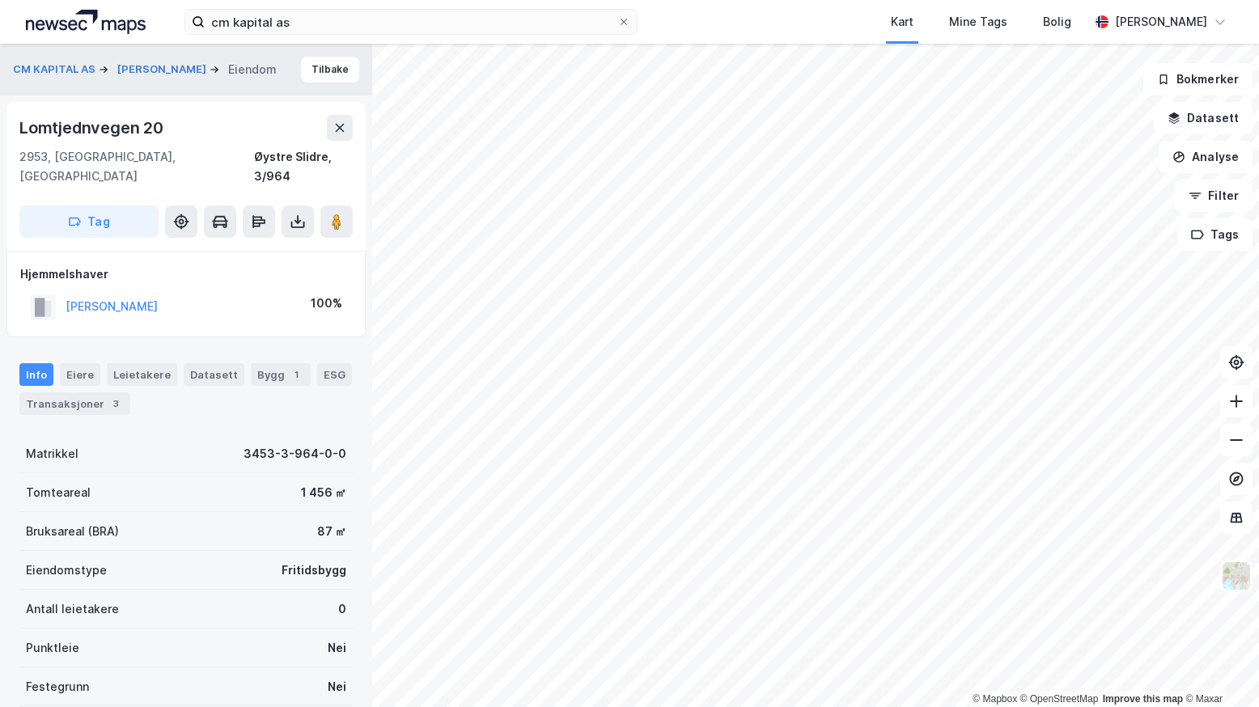
scroll to position [11, 0]
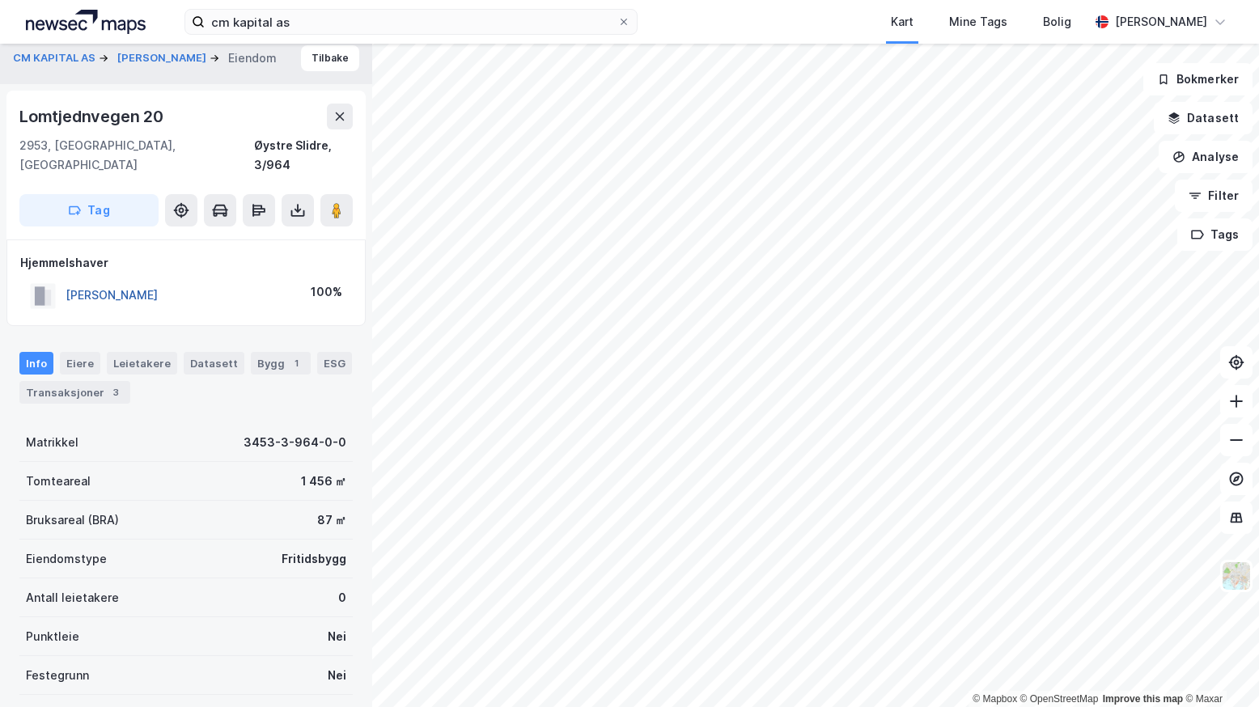
click at [0, 0] on button "[PERSON_NAME]" at bounding box center [0, 0] width 0 height 0
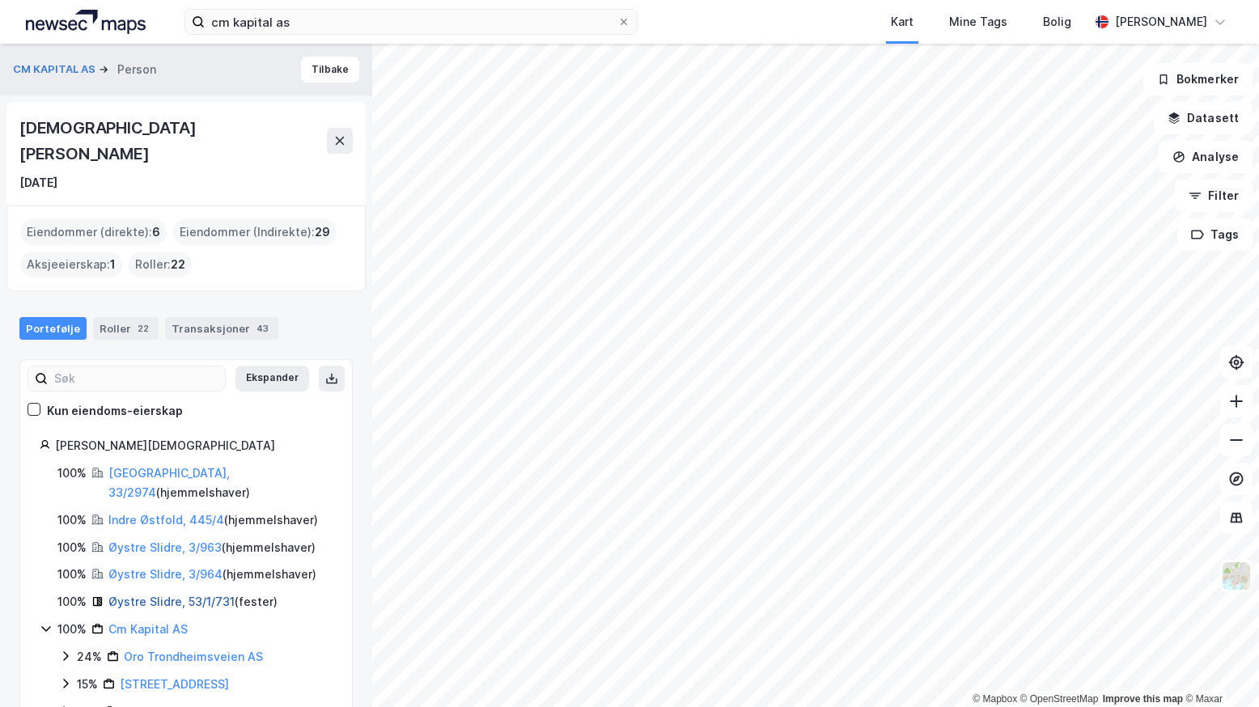
click at [138, 595] on link "Øystre Slidre, 53/1/731" at bounding box center [171, 602] width 126 height 14
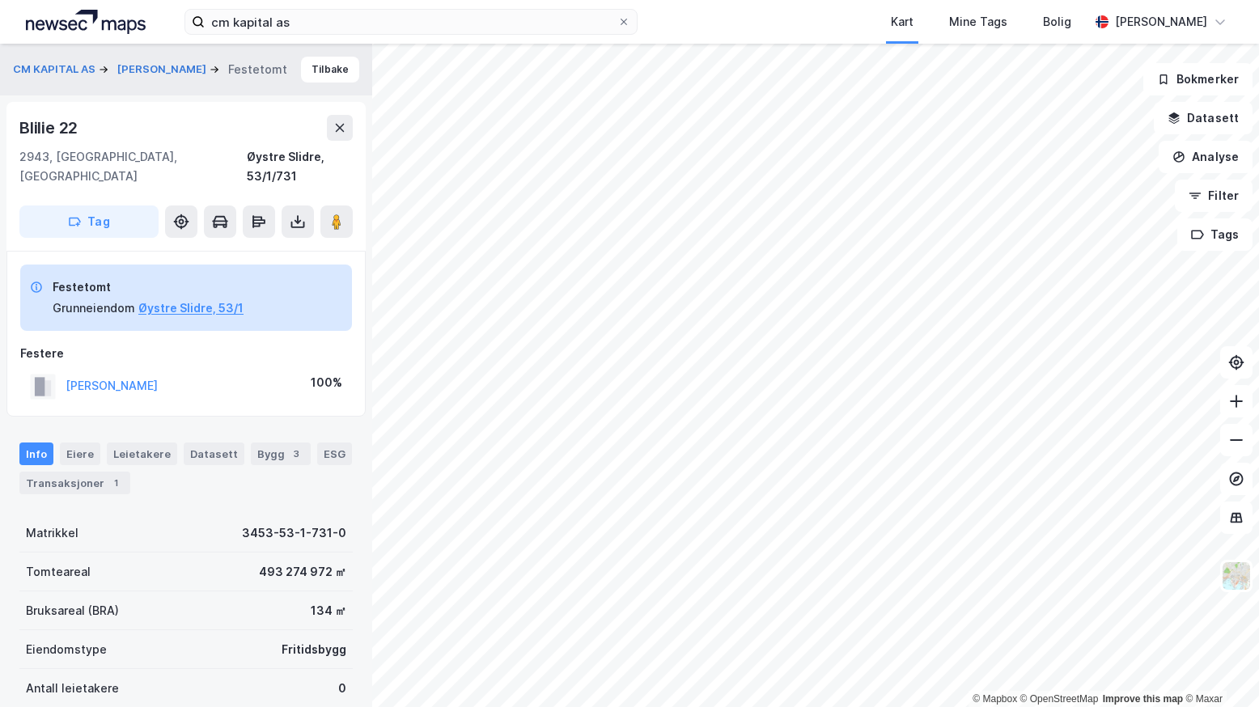
scroll to position [11, 0]
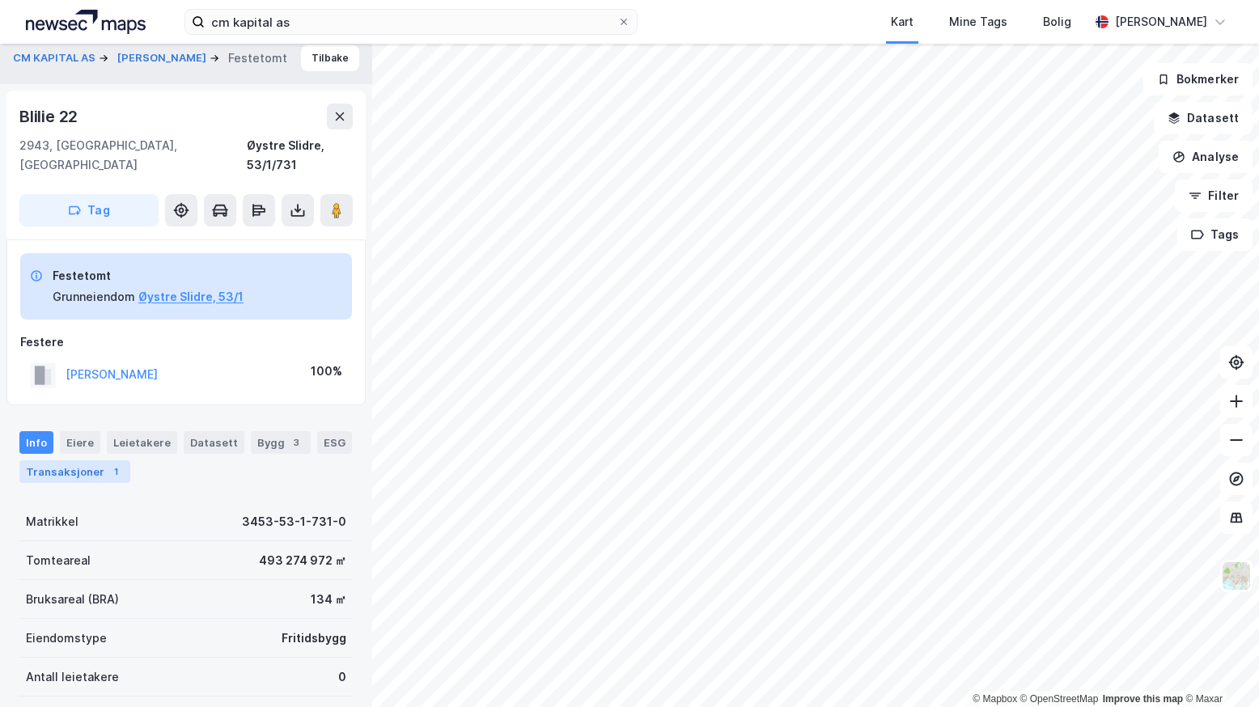
click at [47, 460] on div "Transaksjoner 1" at bounding box center [74, 471] width 111 height 23
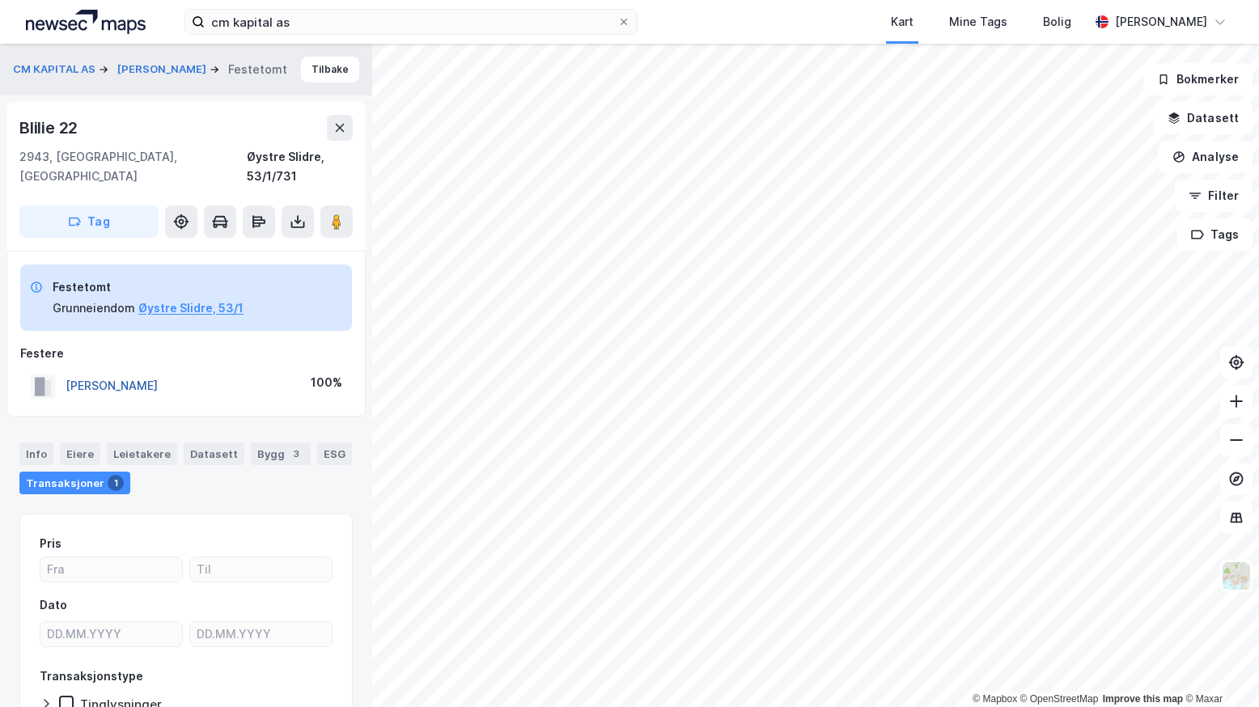
click at [0, 0] on button "[PERSON_NAME]" at bounding box center [0, 0] width 0 height 0
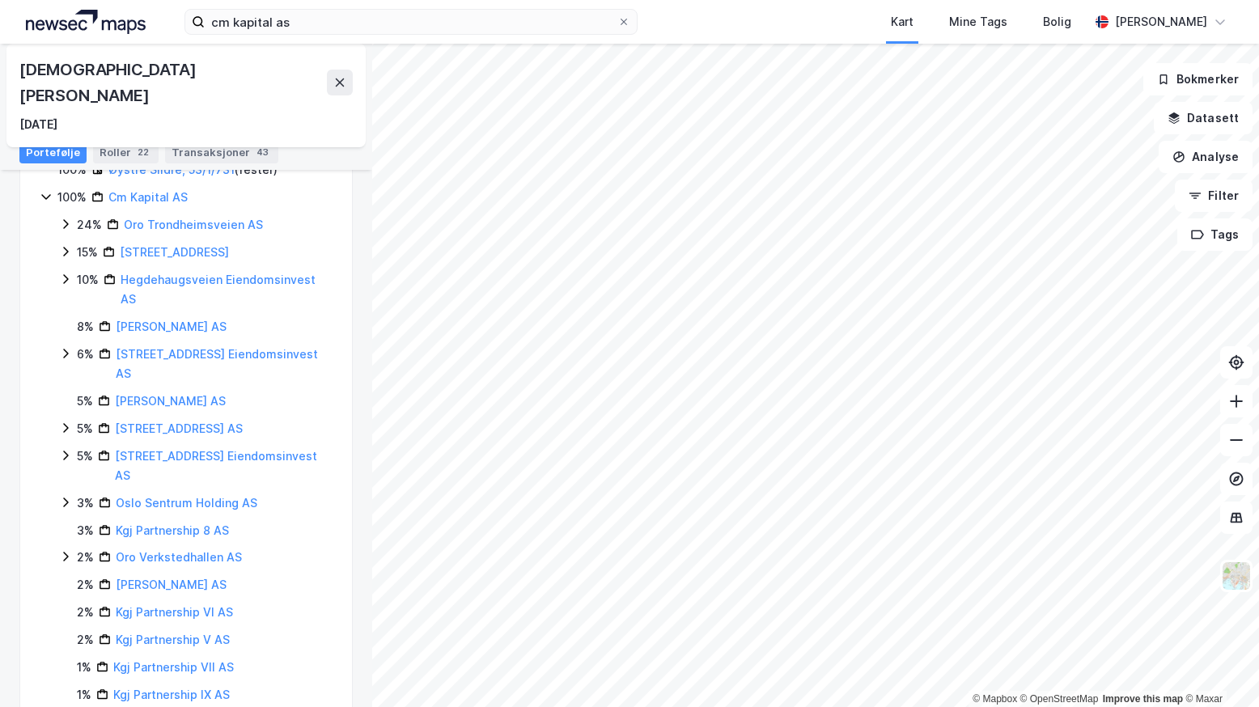
scroll to position [440, 0]
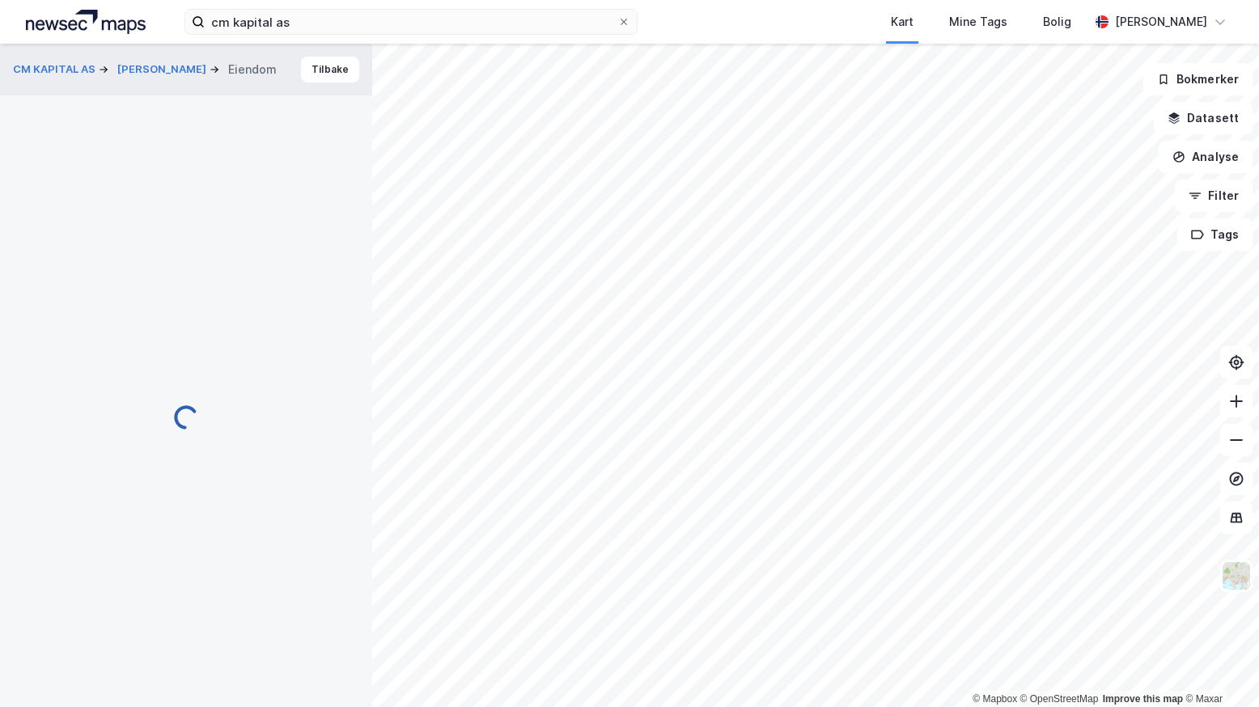
scroll to position [1, 0]
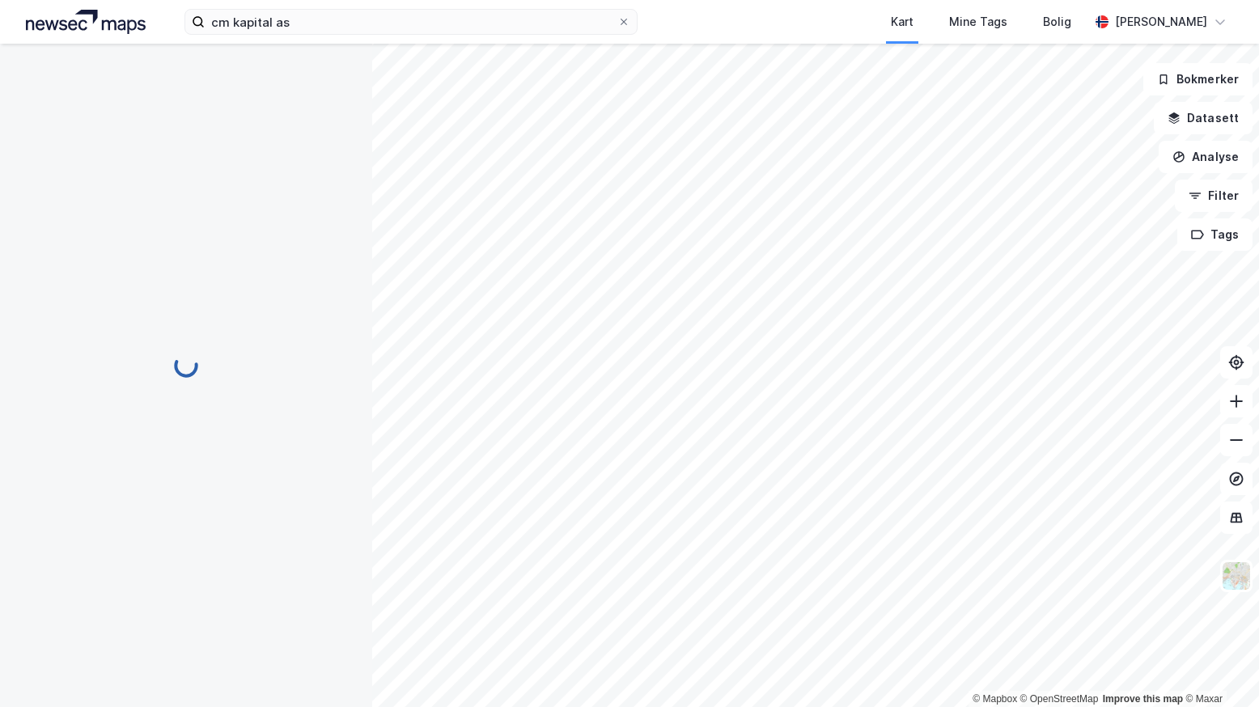
scroll to position [1, 0]
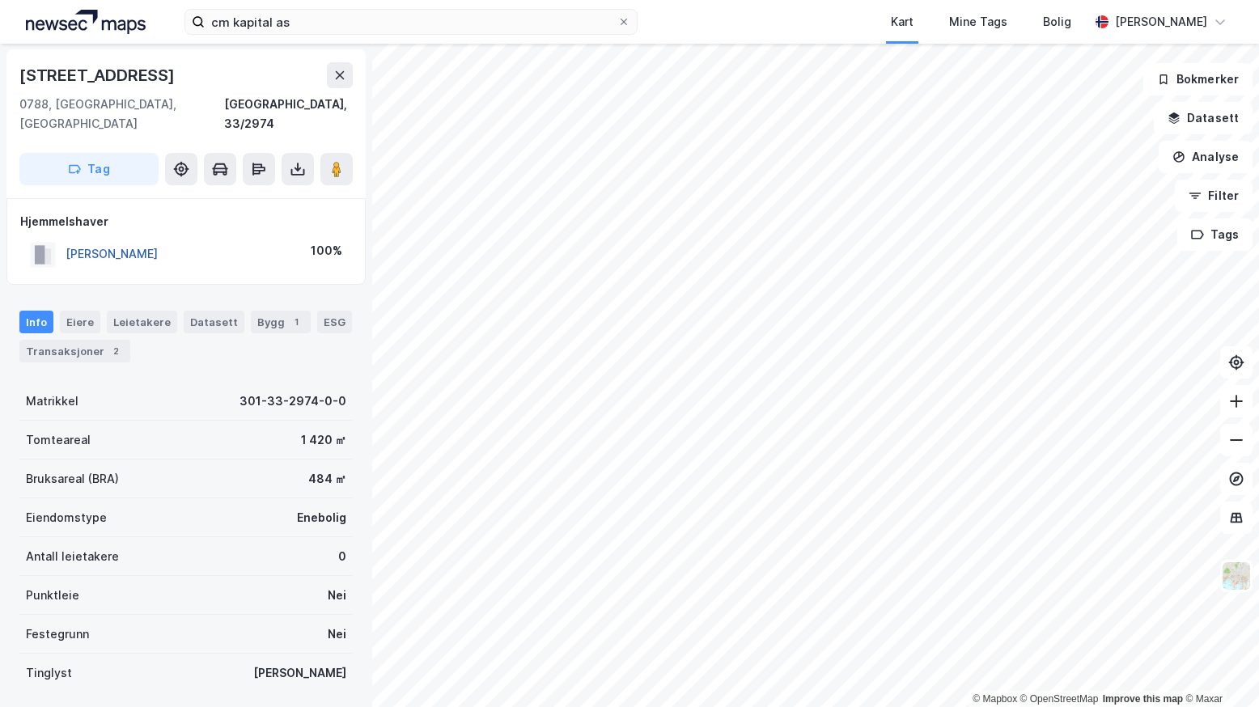
click at [0, 0] on button "[PERSON_NAME]" at bounding box center [0, 0] width 0 height 0
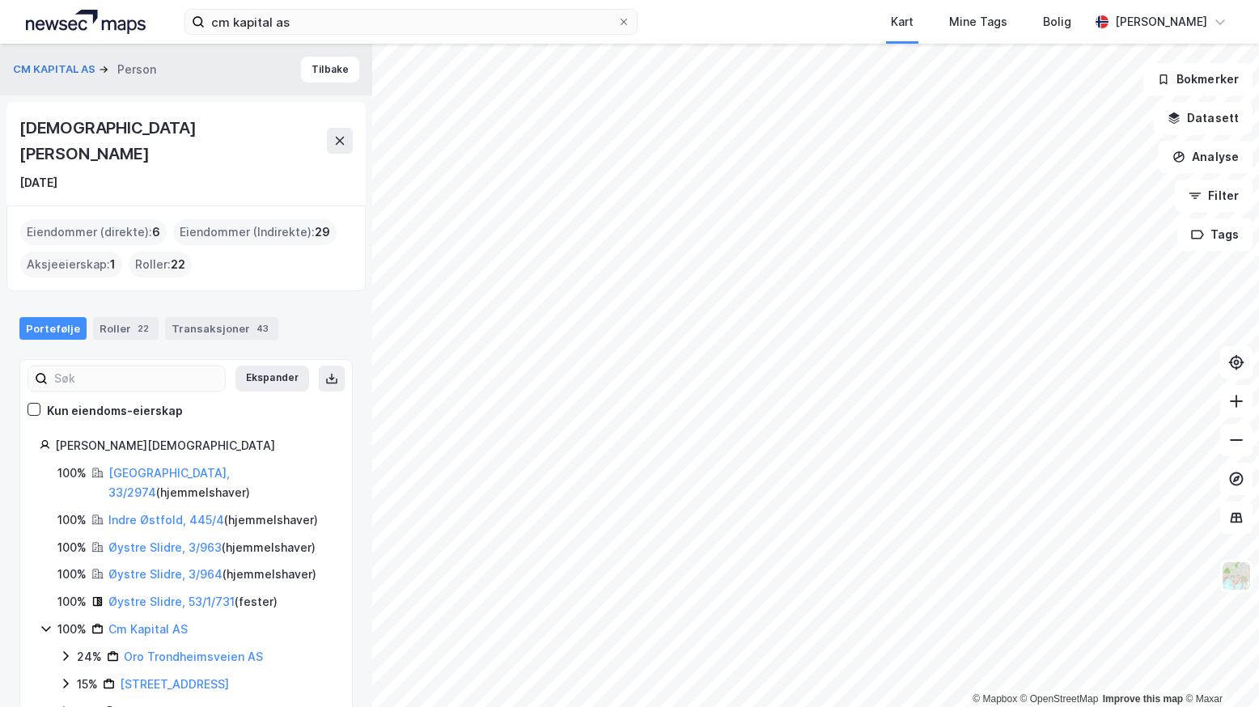
click at [157, 252] on div "Roller : 22" at bounding box center [160, 265] width 63 height 26
click at [74, 219] on div "Eiendommer (direkte) : 6" at bounding box center [93, 232] width 146 height 26
click at [73, 219] on div "Eiendommer (direkte) : 6" at bounding box center [93, 232] width 146 height 26
click at [127, 466] on link "[GEOGRAPHIC_DATA], 33/2974" at bounding box center [168, 482] width 121 height 33
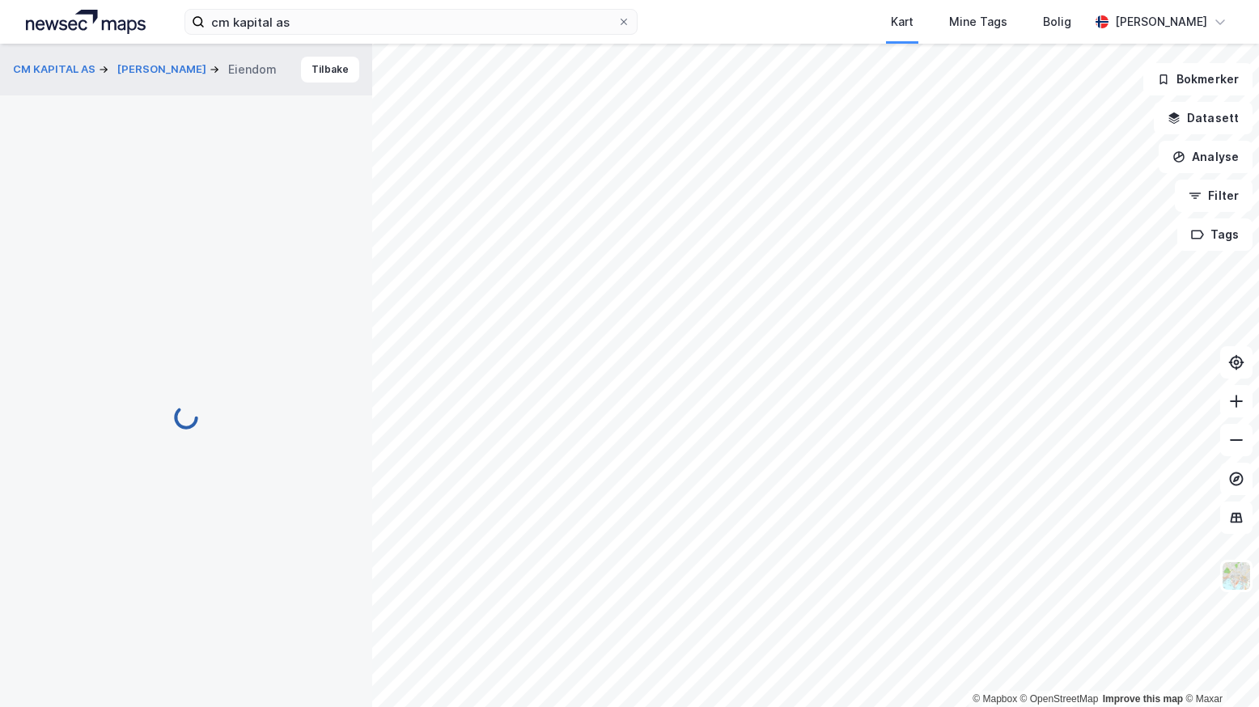
scroll to position [1, 0]
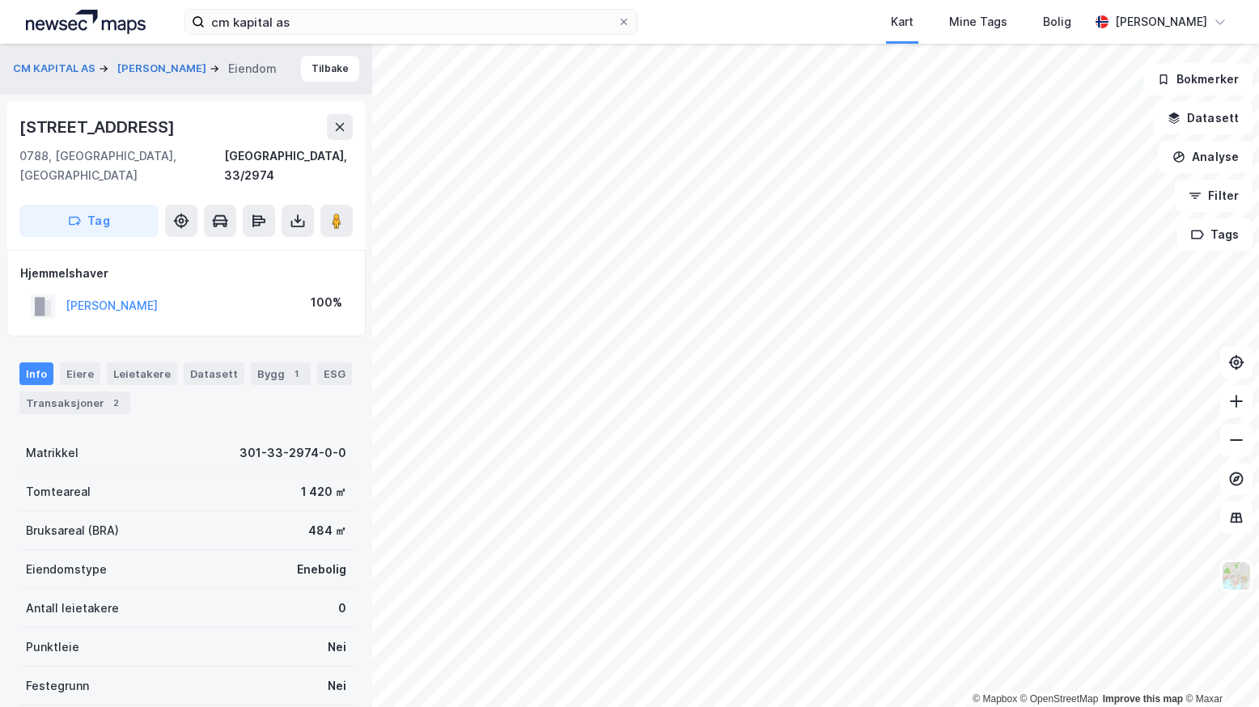
click at [701, 706] on html "cm kapital as Kart Mine Tags Bolig [PERSON_NAME] © Mapbox © OpenStreetMap Impro…" at bounding box center [629, 353] width 1259 height 707
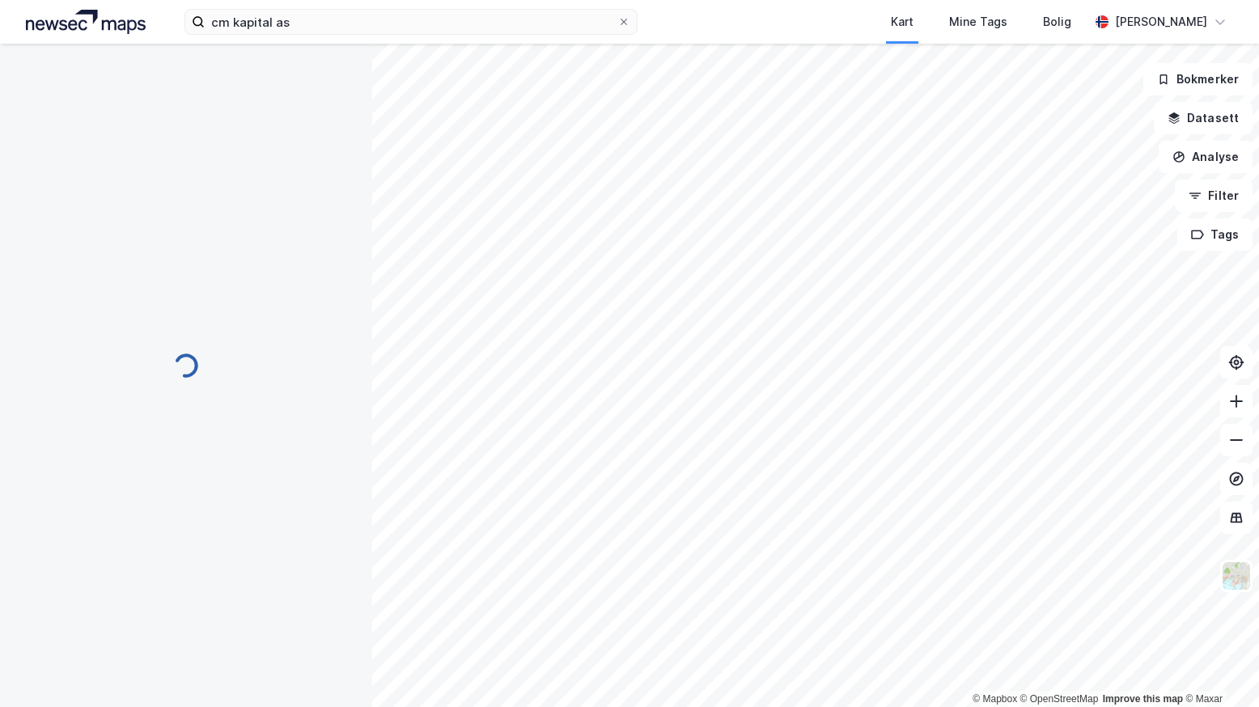
scroll to position [1, 0]
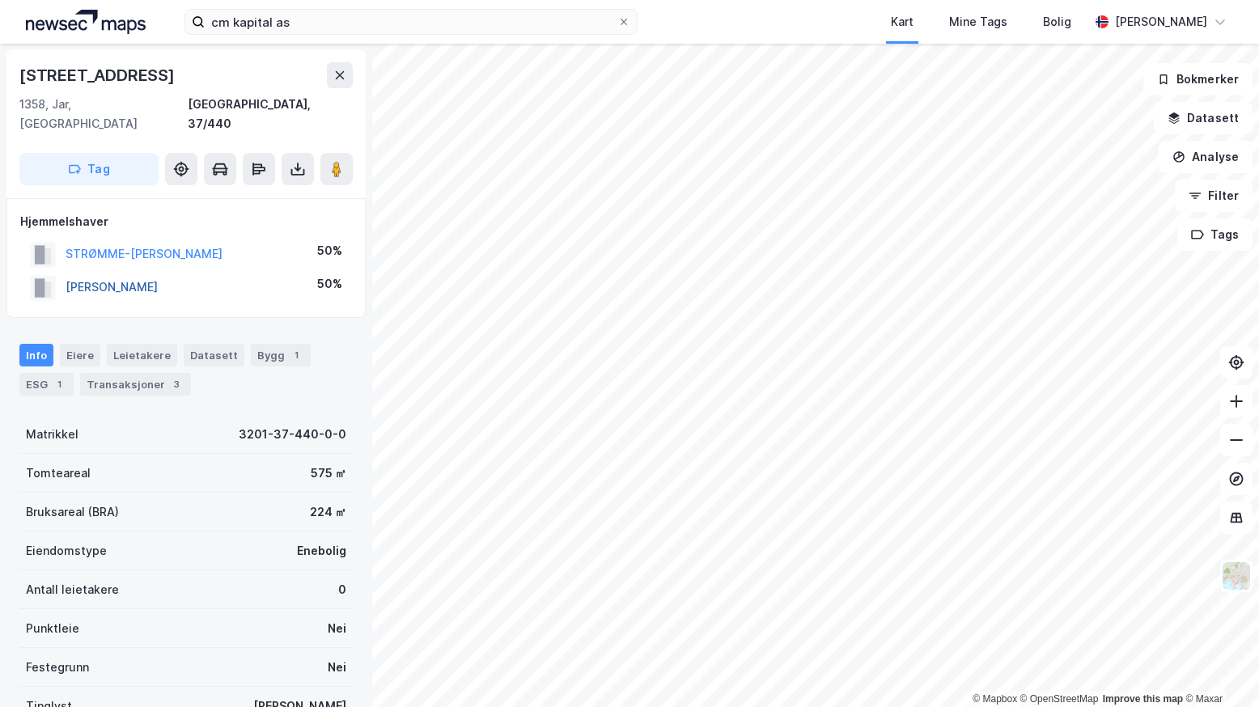
click at [0, 0] on button "[PERSON_NAME]" at bounding box center [0, 0] width 0 height 0
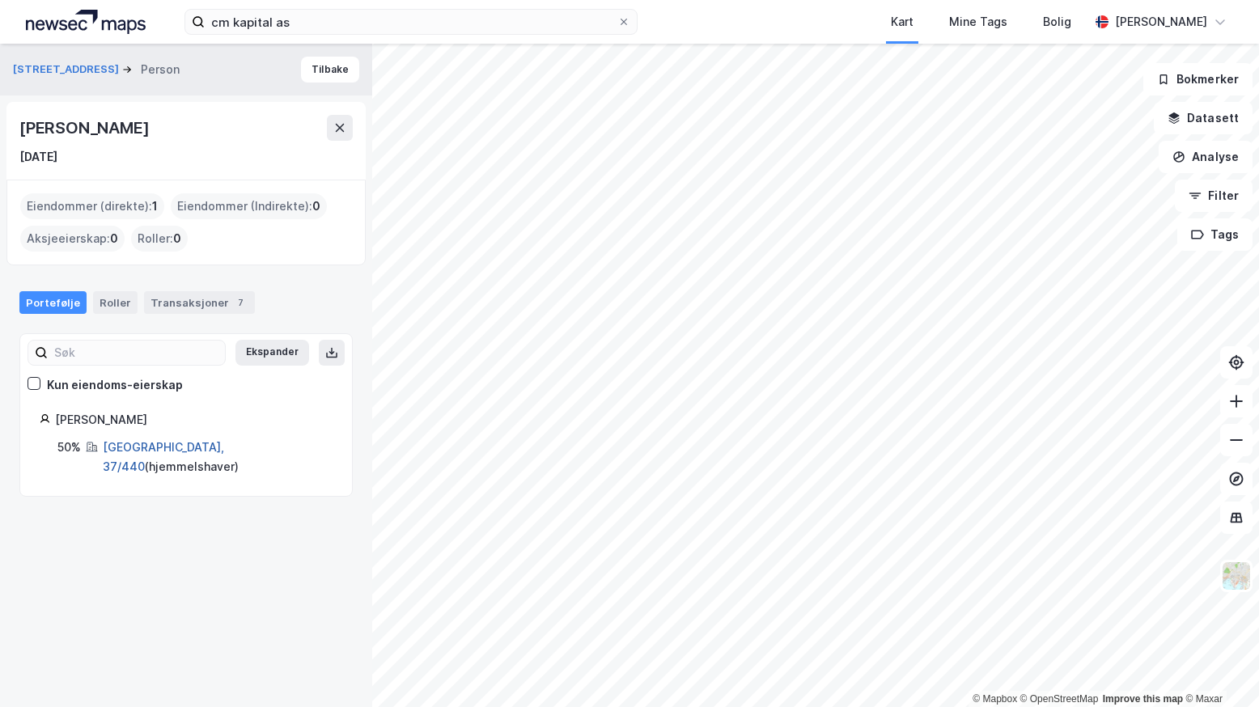
click at [132, 444] on link "[GEOGRAPHIC_DATA], 37/440" at bounding box center [163, 456] width 121 height 33
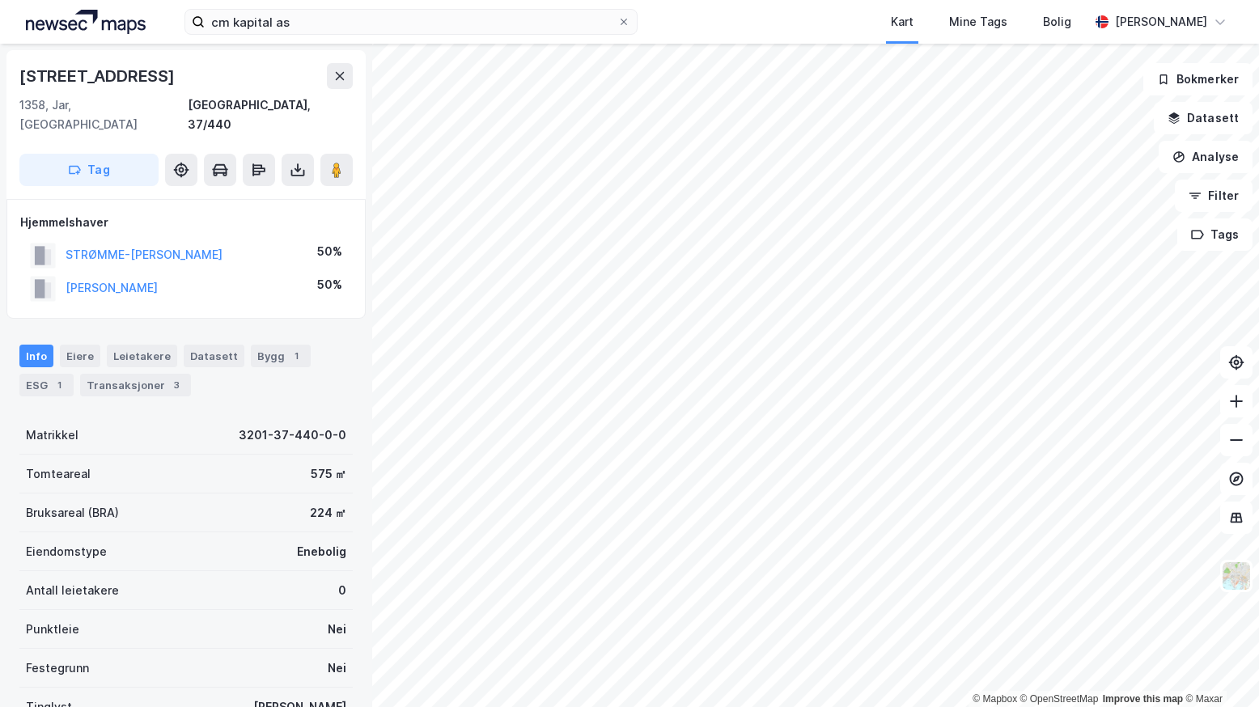
scroll to position [1, 0]
click at [0, 0] on button "STRØMME-[PERSON_NAME]" at bounding box center [0, 0] width 0 height 0
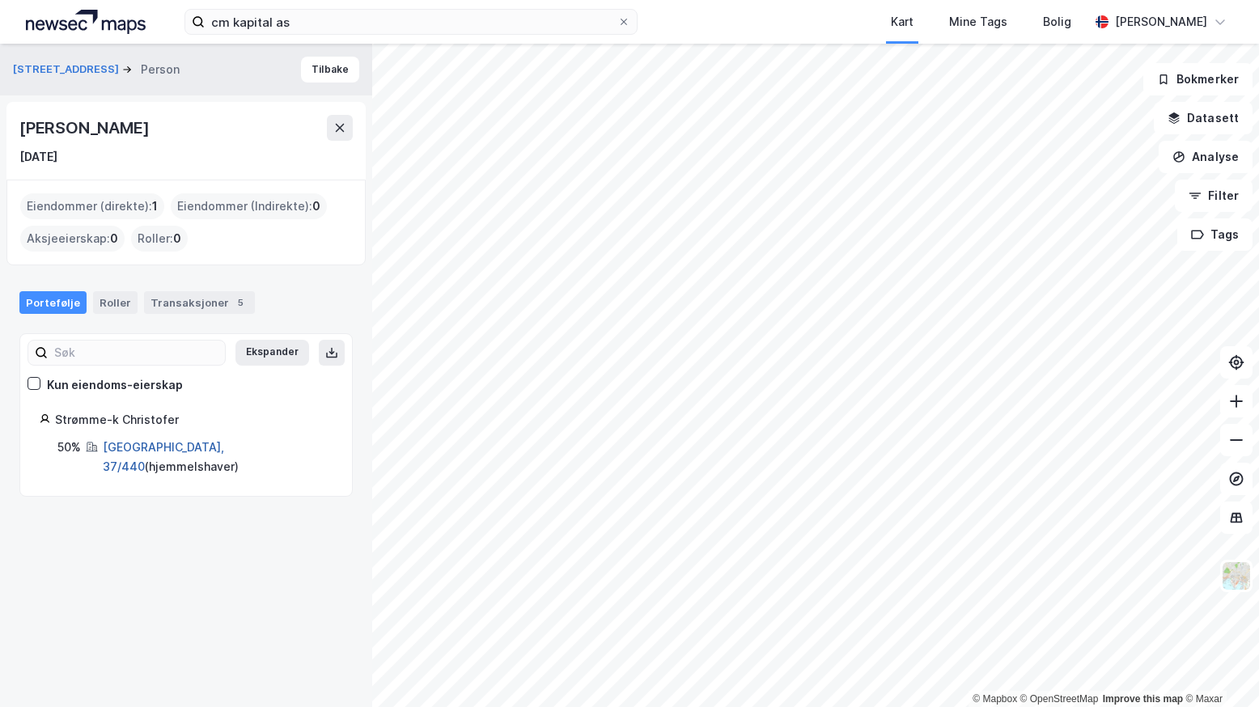
click at [151, 447] on link "[GEOGRAPHIC_DATA], 37/440" at bounding box center [163, 456] width 121 height 33
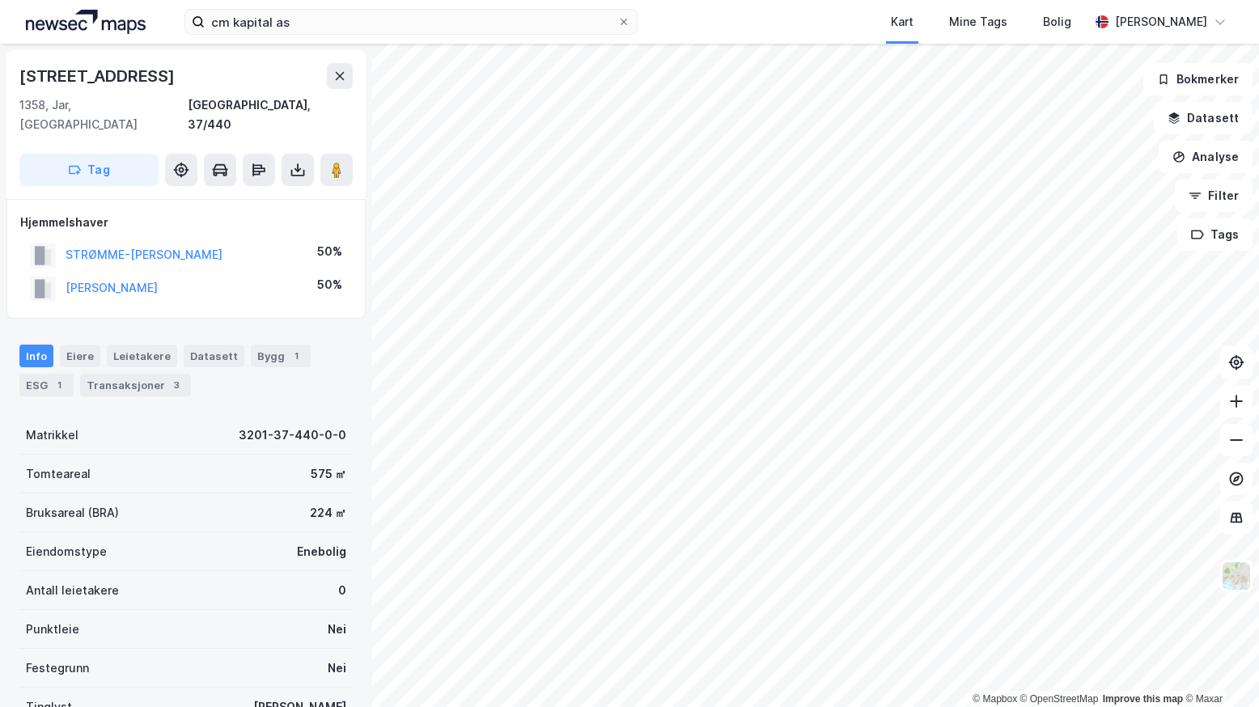
scroll to position [1, 0]
click at [0, 0] on button "[PERSON_NAME]" at bounding box center [0, 0] width 0 height 0
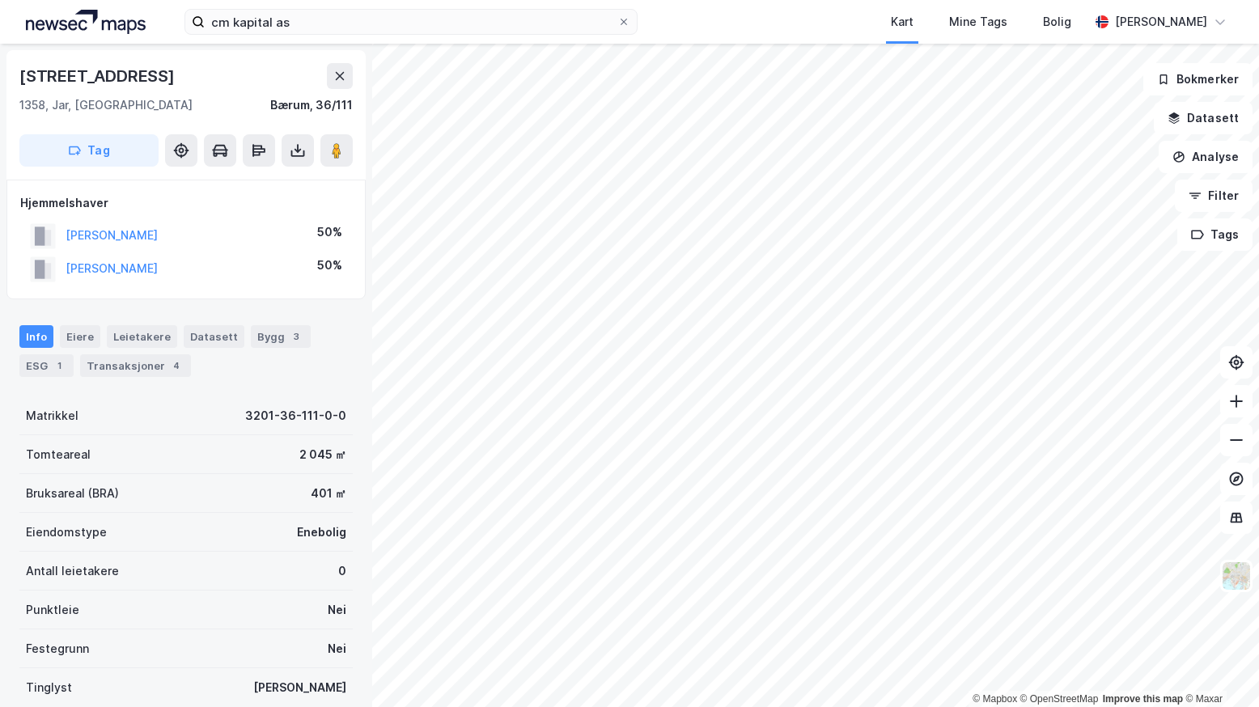
scroll to position [1, 0]
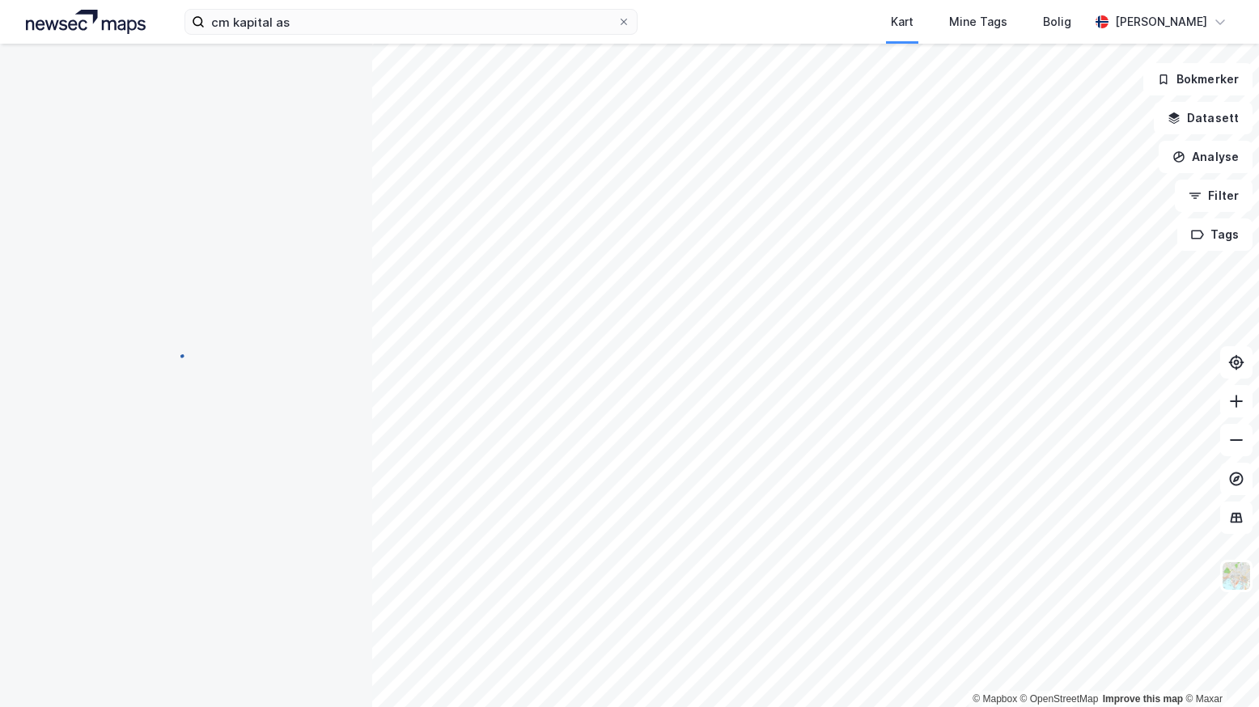
scroll to position [1, 0]
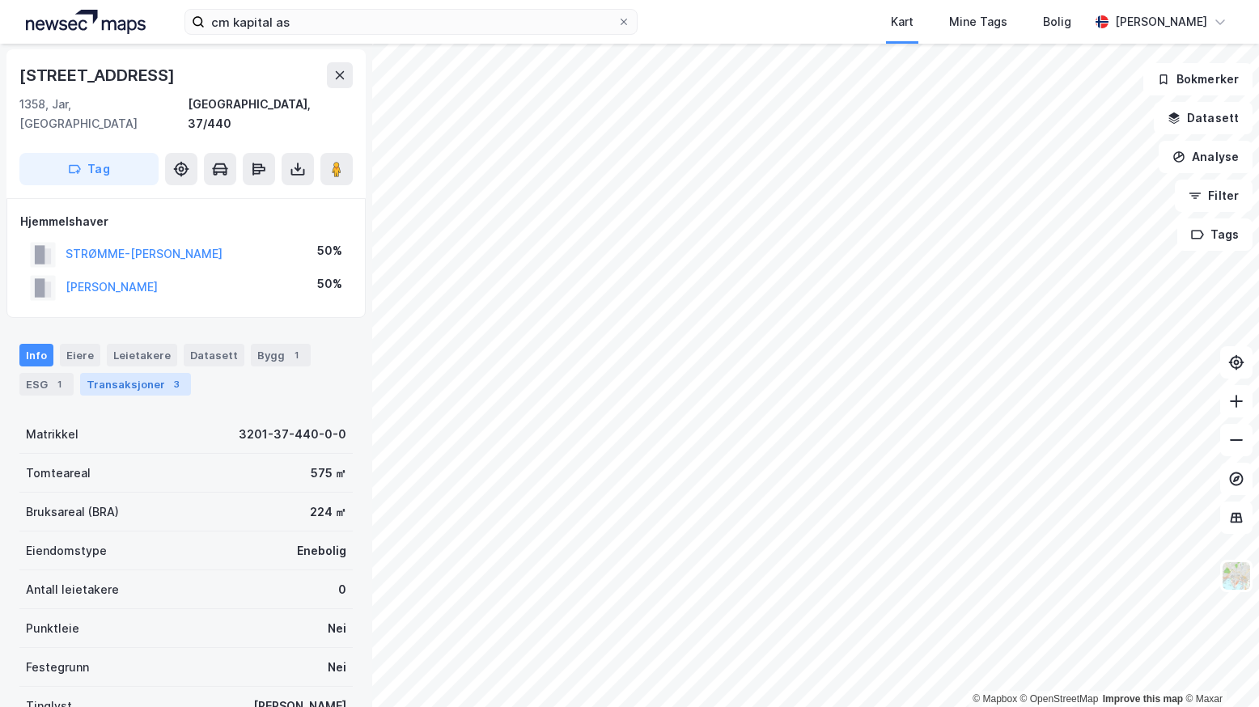
click at [125, 373] on div "Transaksjoner 3" at bounding box center [135, 384] width 111 height 23
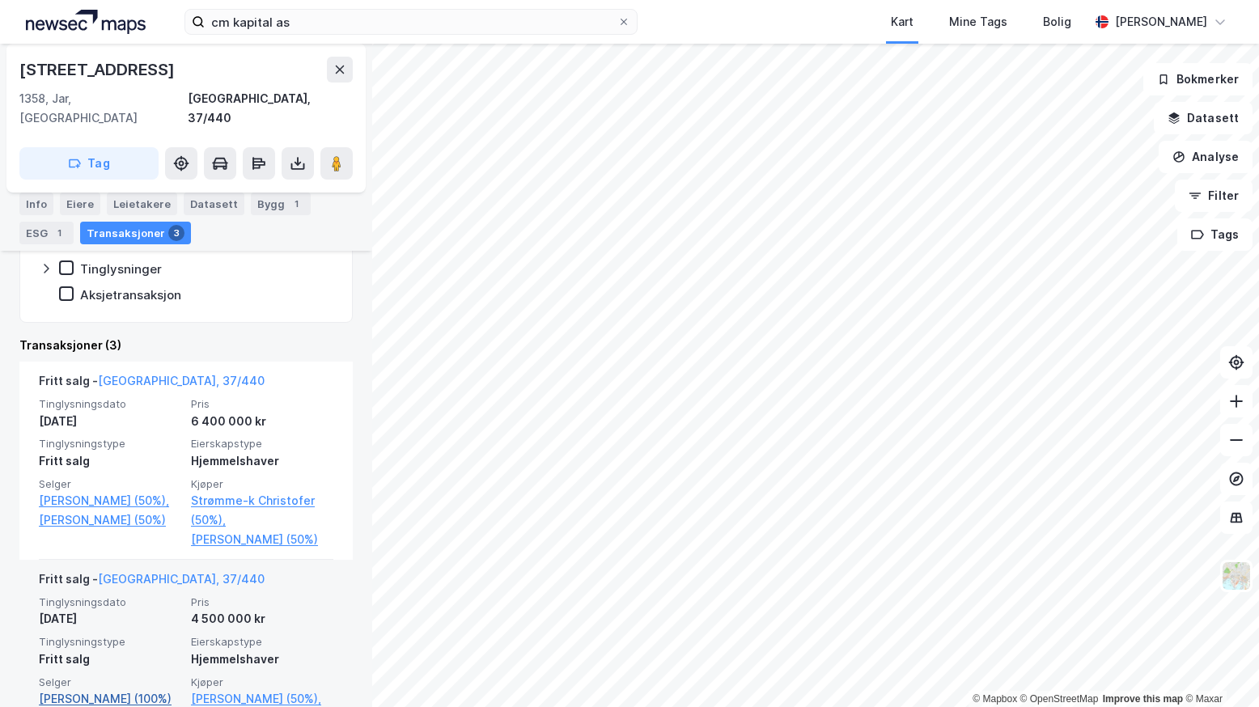
scroll to position [324, 0]
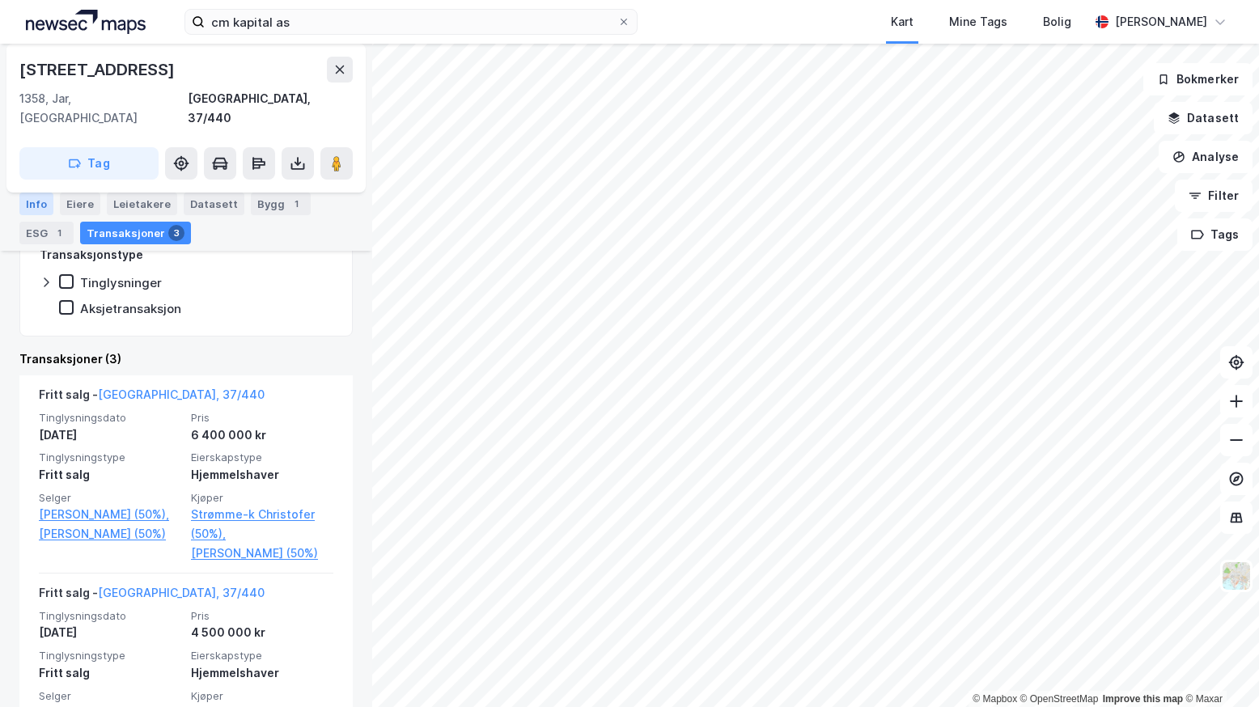
click at [27, 201] on div "Info" at bounding box center [36, 204] width 34 height 23
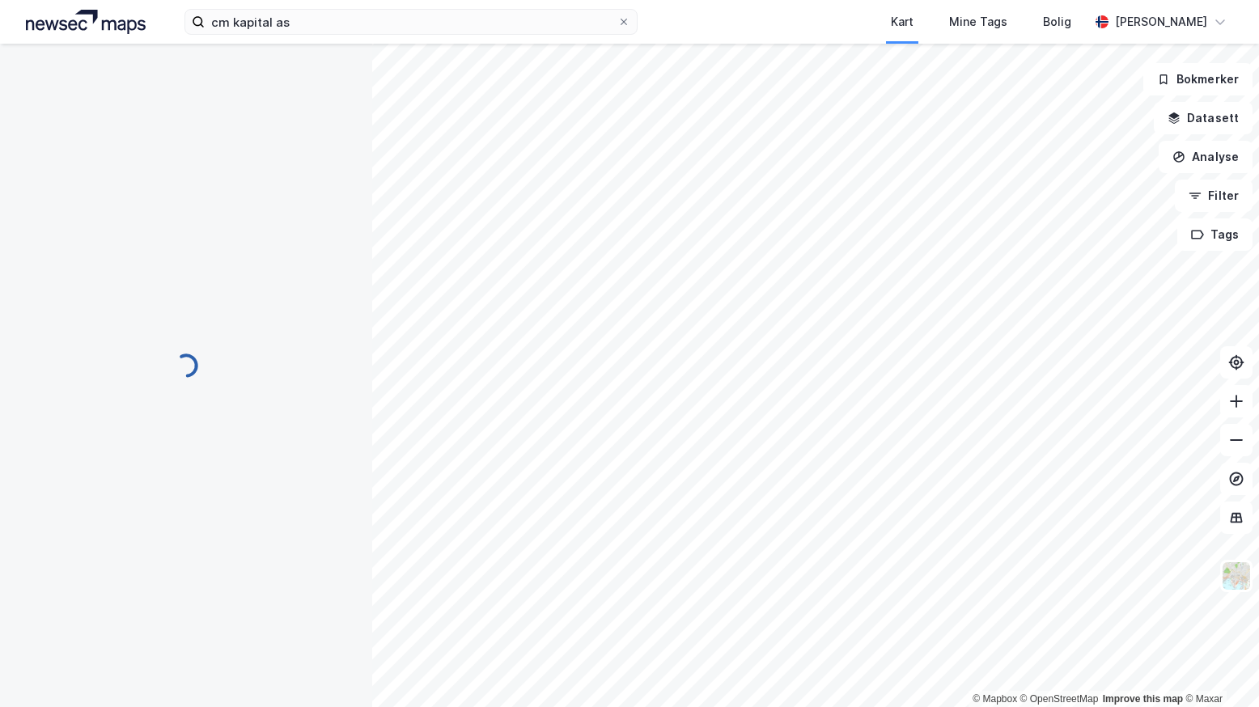
scroll to position [189, 0]
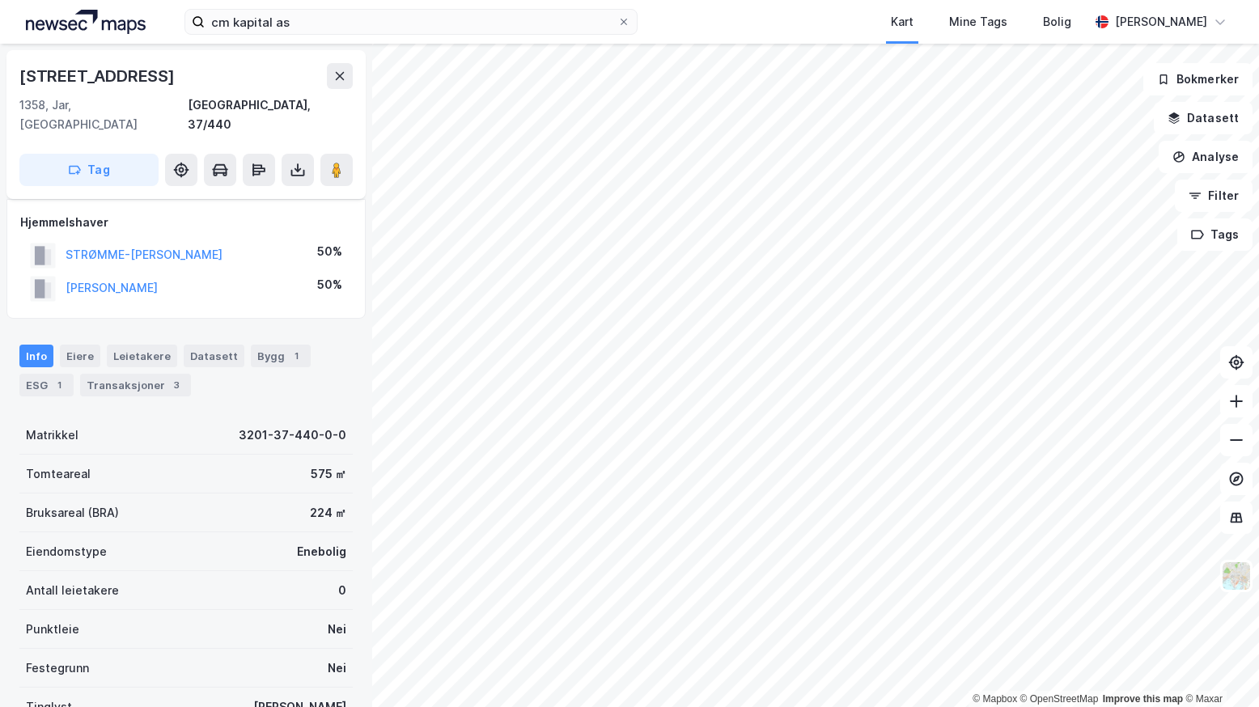
scroll to position [189, 0]
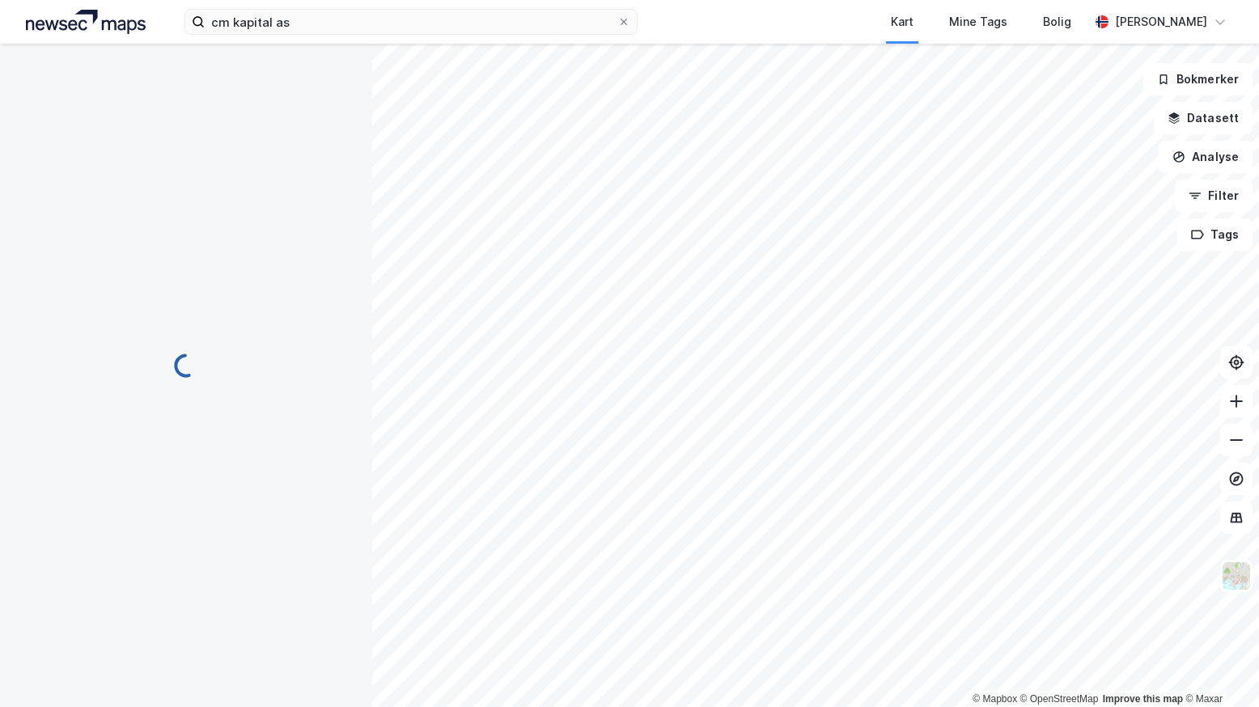
scroll to position [1, 0]
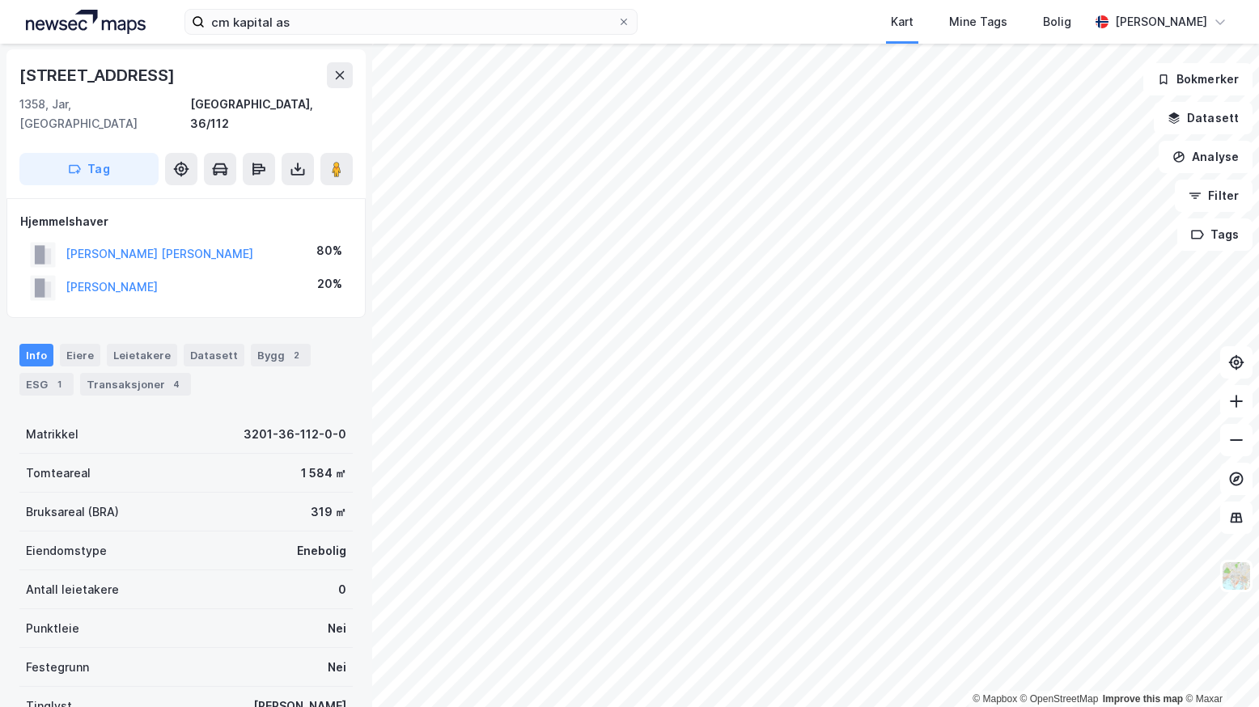
scroll to position [1, 0]
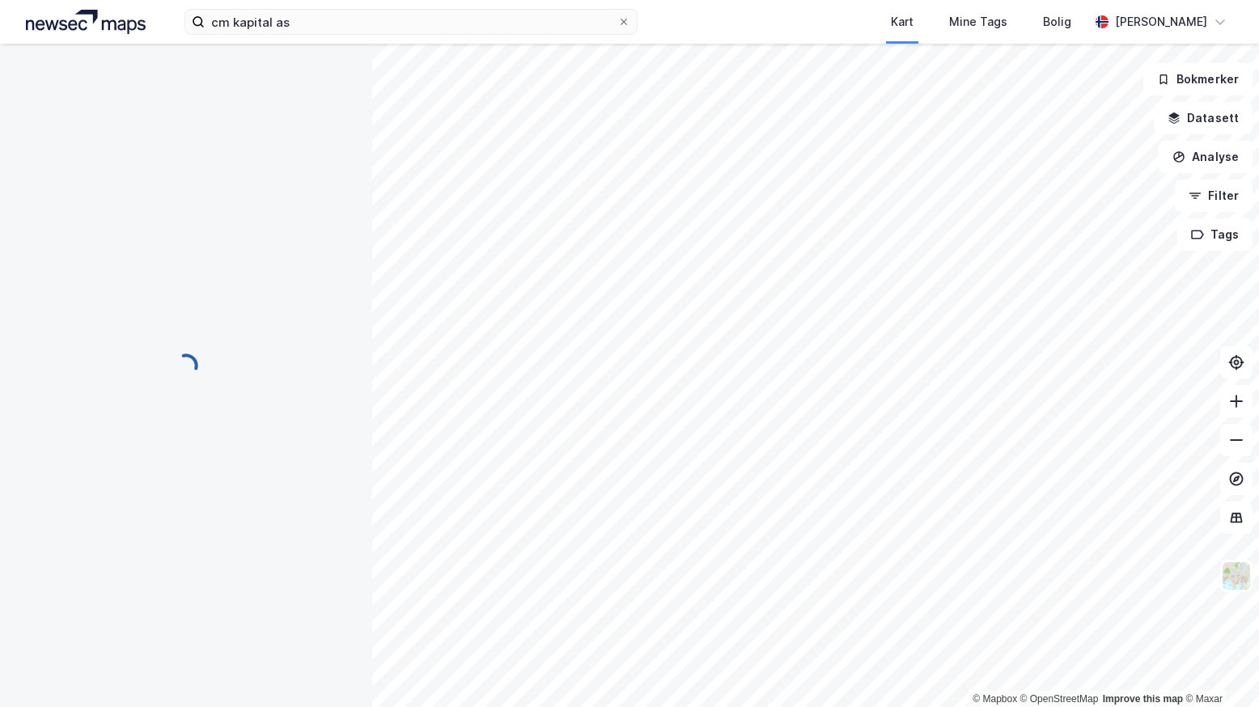
scroll to position [1, 0]
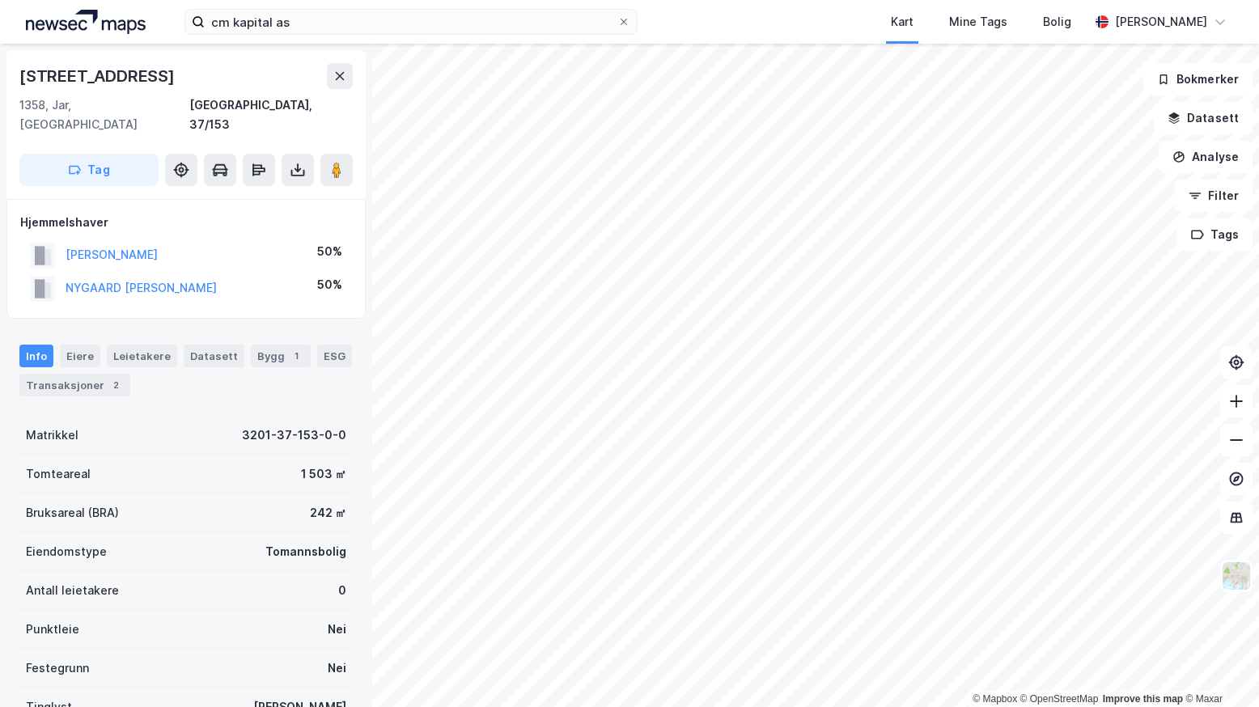
scroll to position [1, 0]
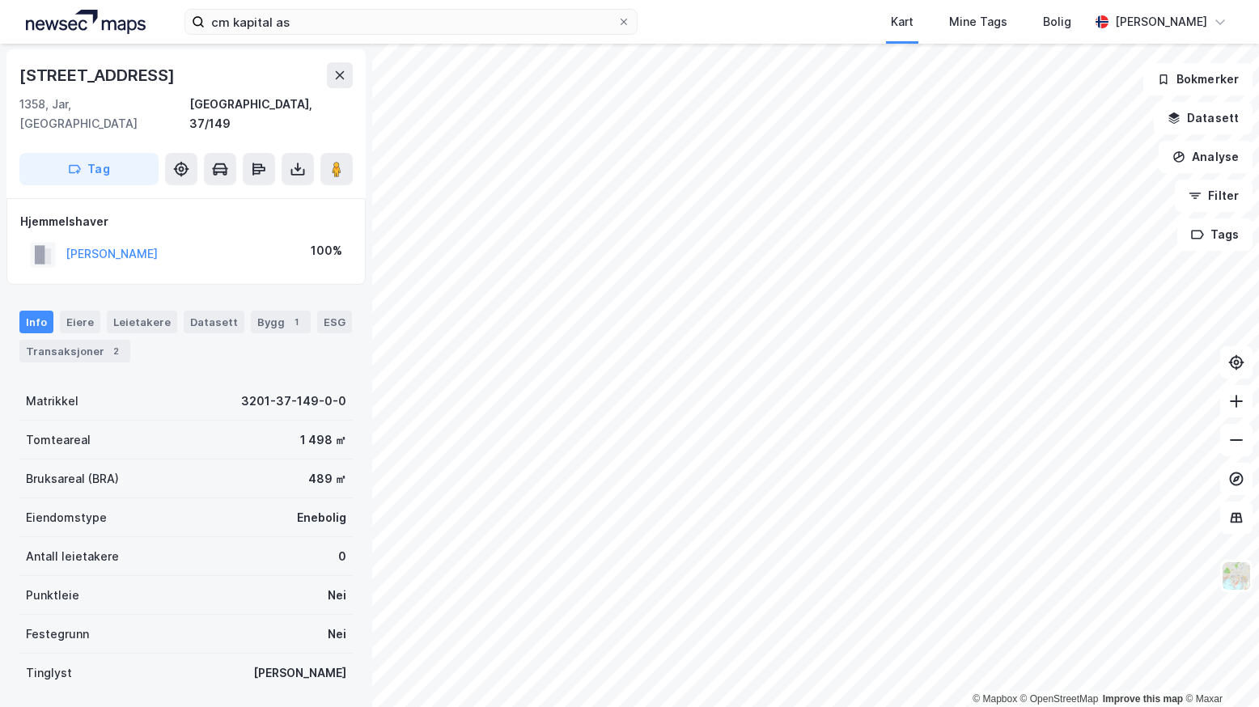
scroll to position [1, 0]
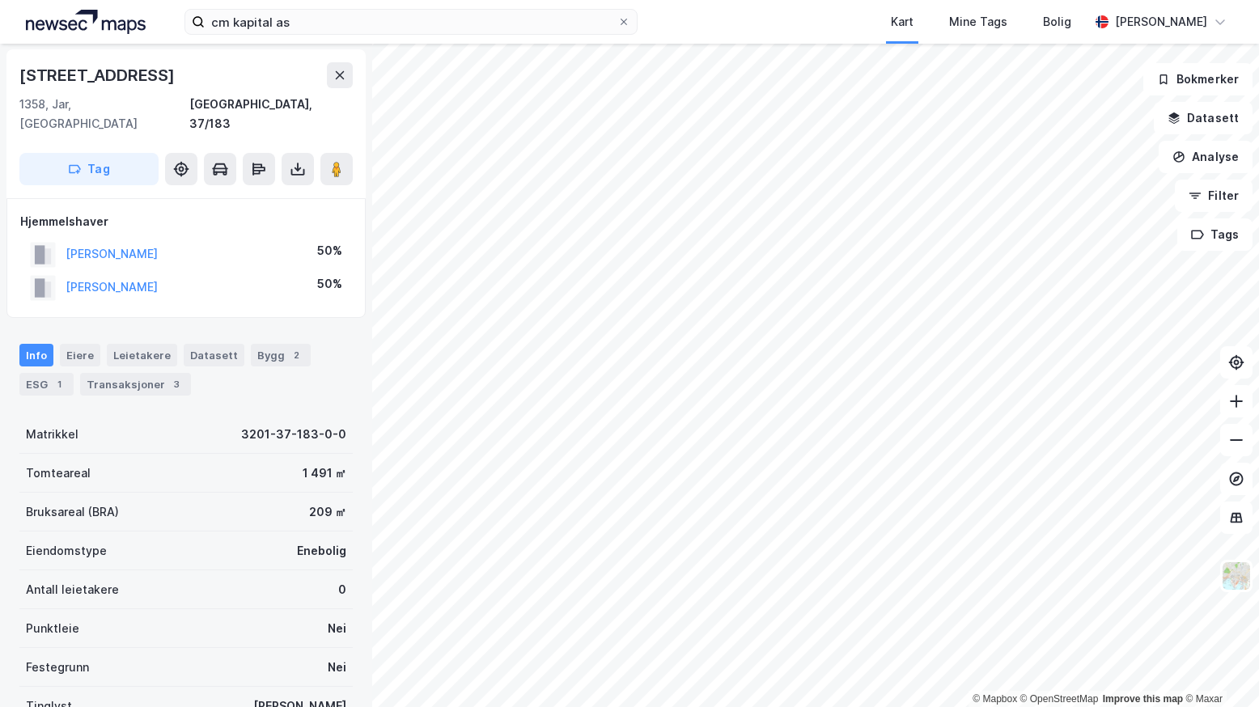
click at [741, 0] on html "cm kapital as Kart Mine Tags Bolig [PERSON_NAME] © Mapbox © OpenStreetMap Impro…" at bounding box center [629, 353] width 1259 height 707
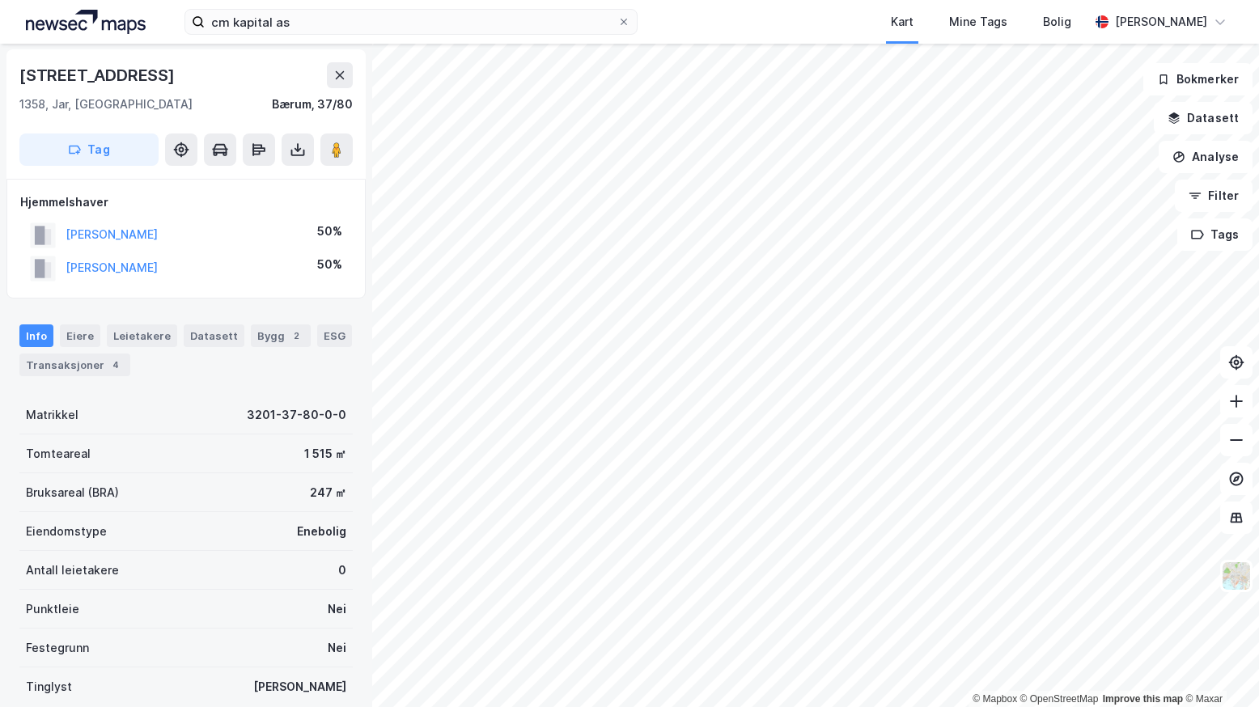
scroll to position [1, 0]
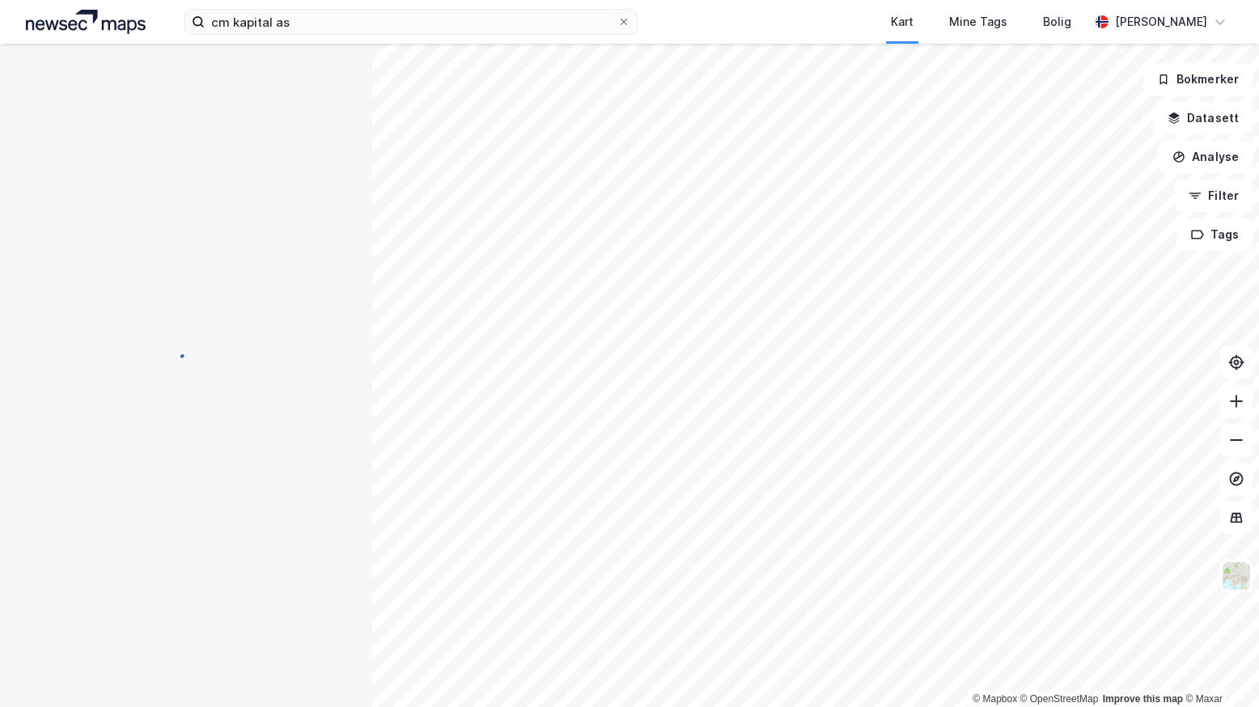
scroll to position [1, 0]
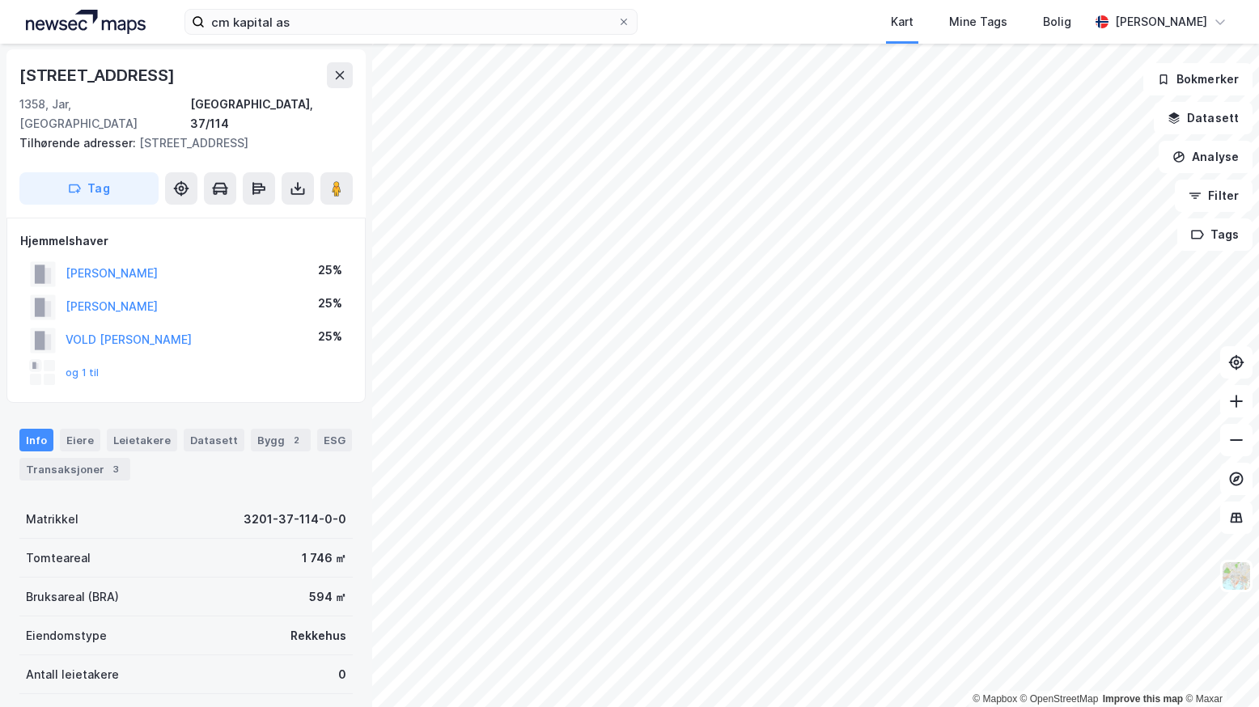
scroll to position [1, 0]
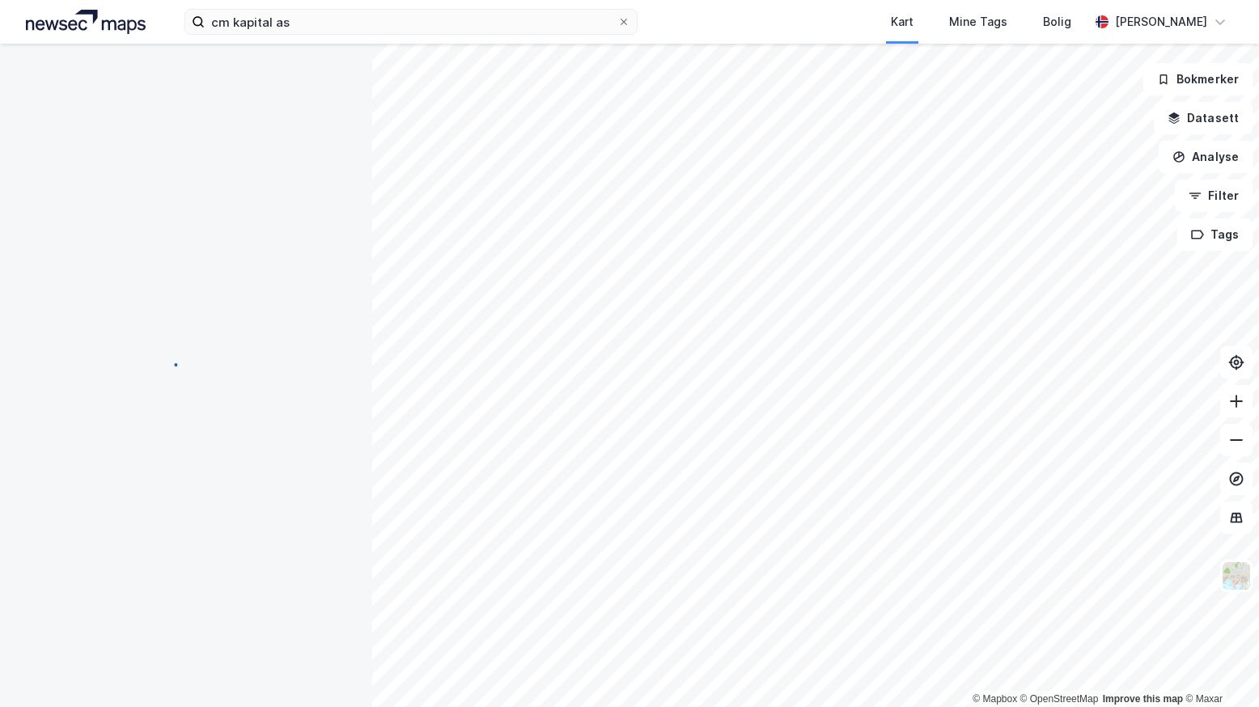
scroll to position [1, 0]
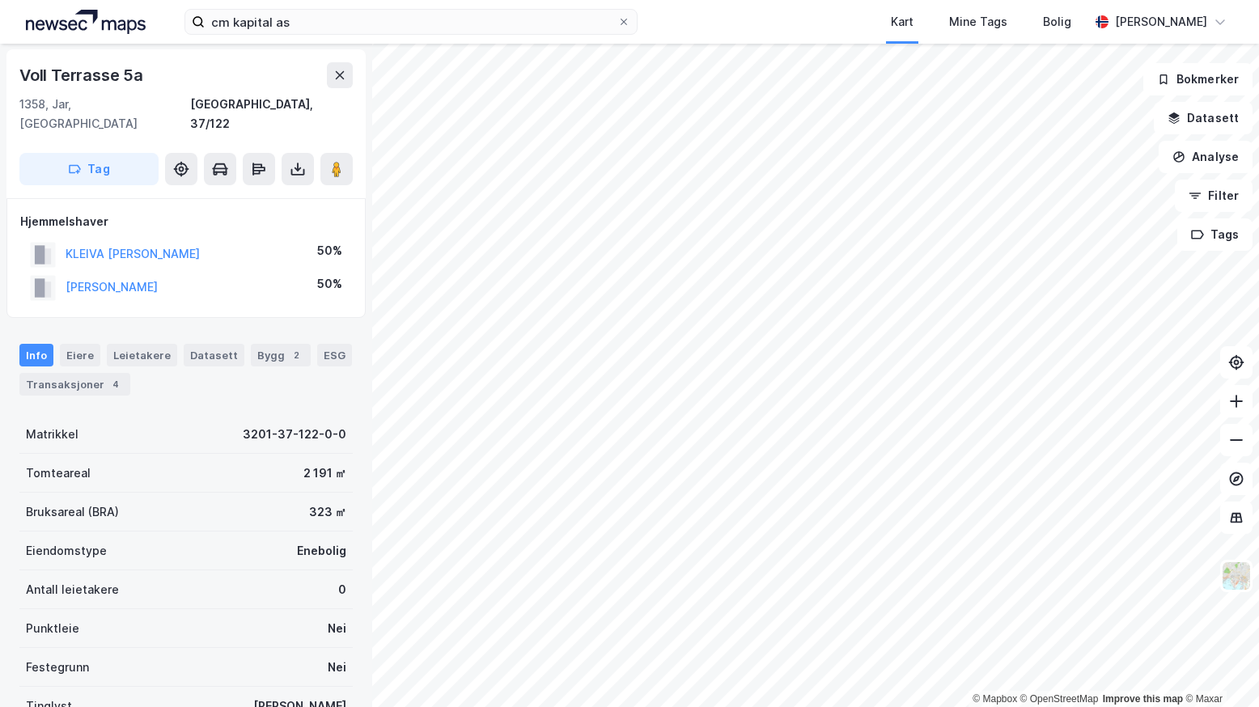
scroll to position [1, 0]
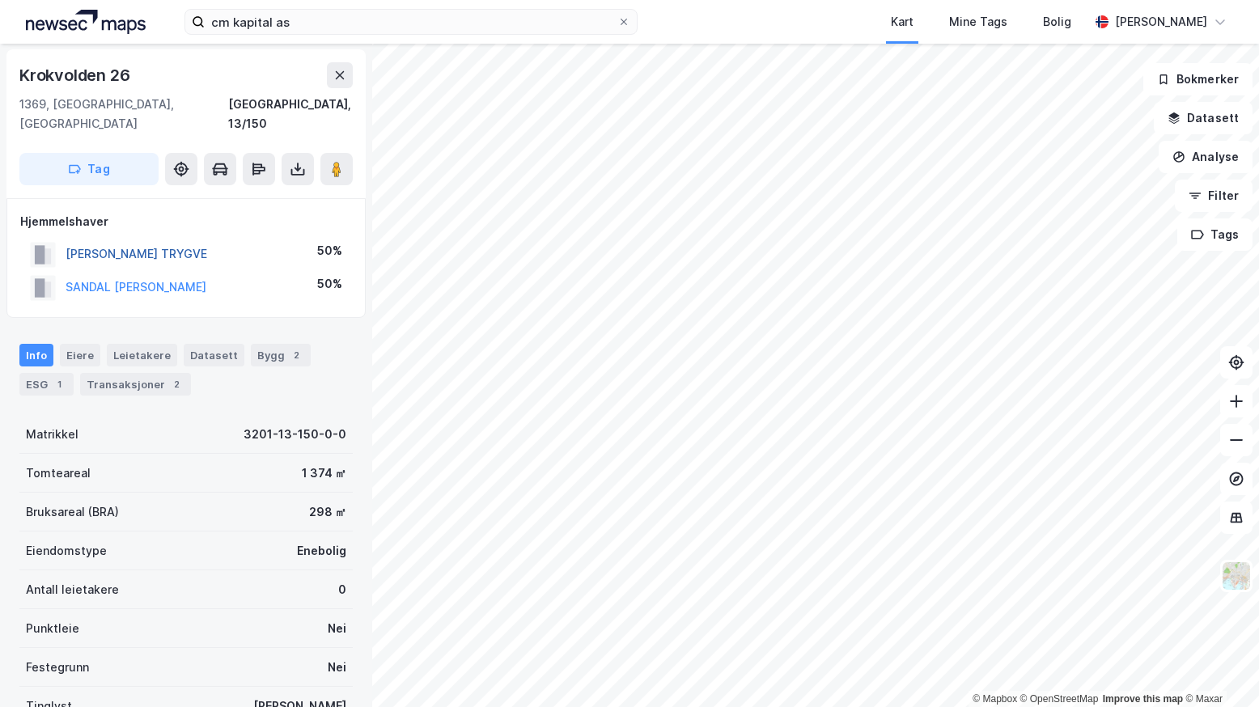
click at [0, 0] on button "[PERSON_NAME] TRYGVE" at bounding box center [0, 0] width 0 height 0
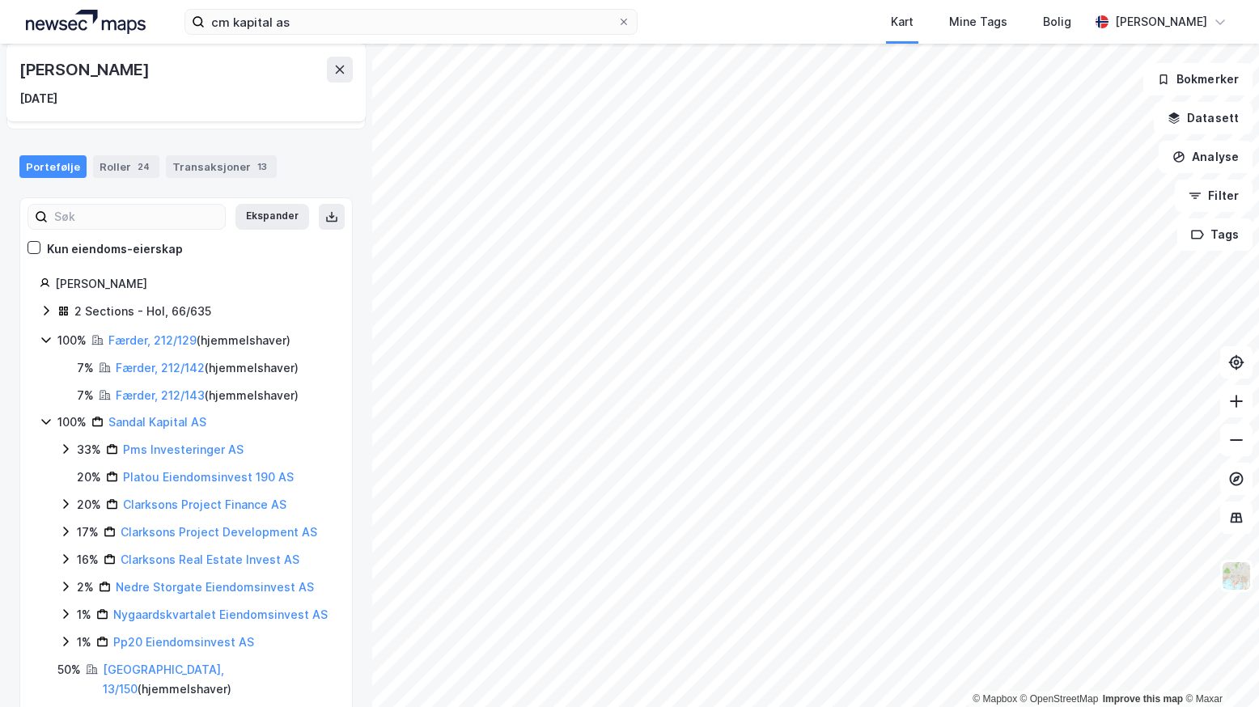
scroll to position [148, 0]
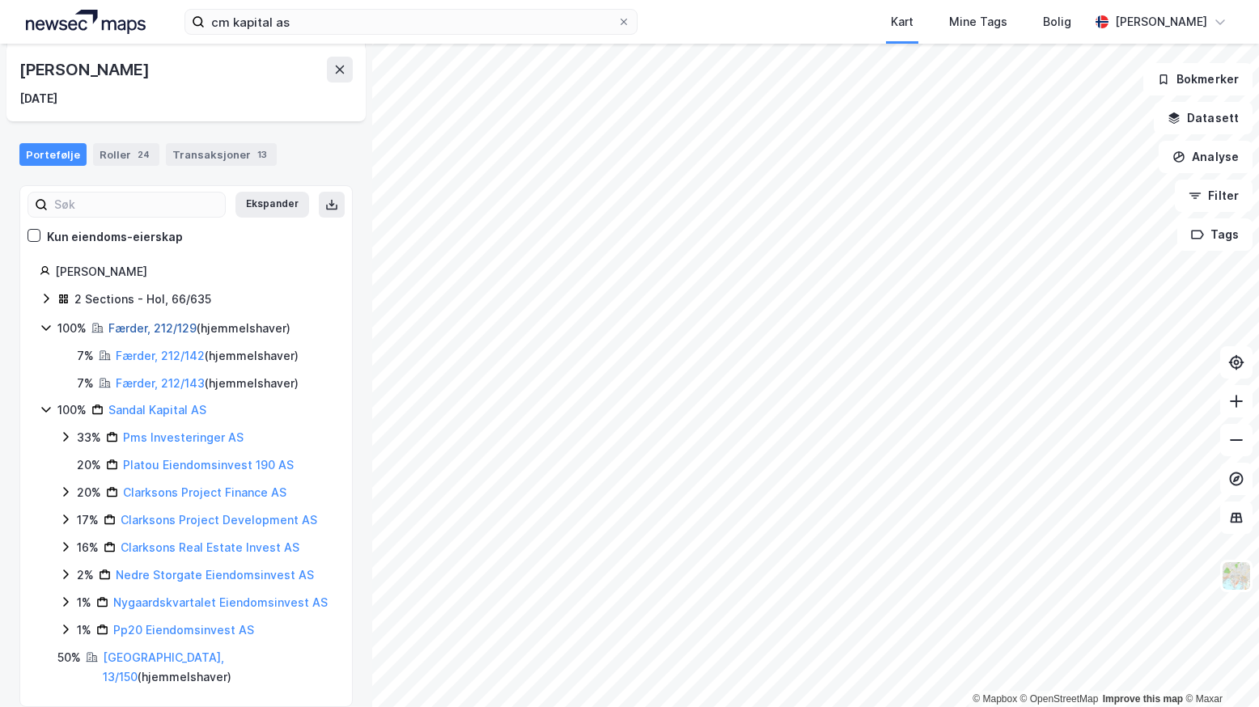
click at [119, 322] on link "Færder, 212/129" at bounding box center [152, 328] width 88 height 14
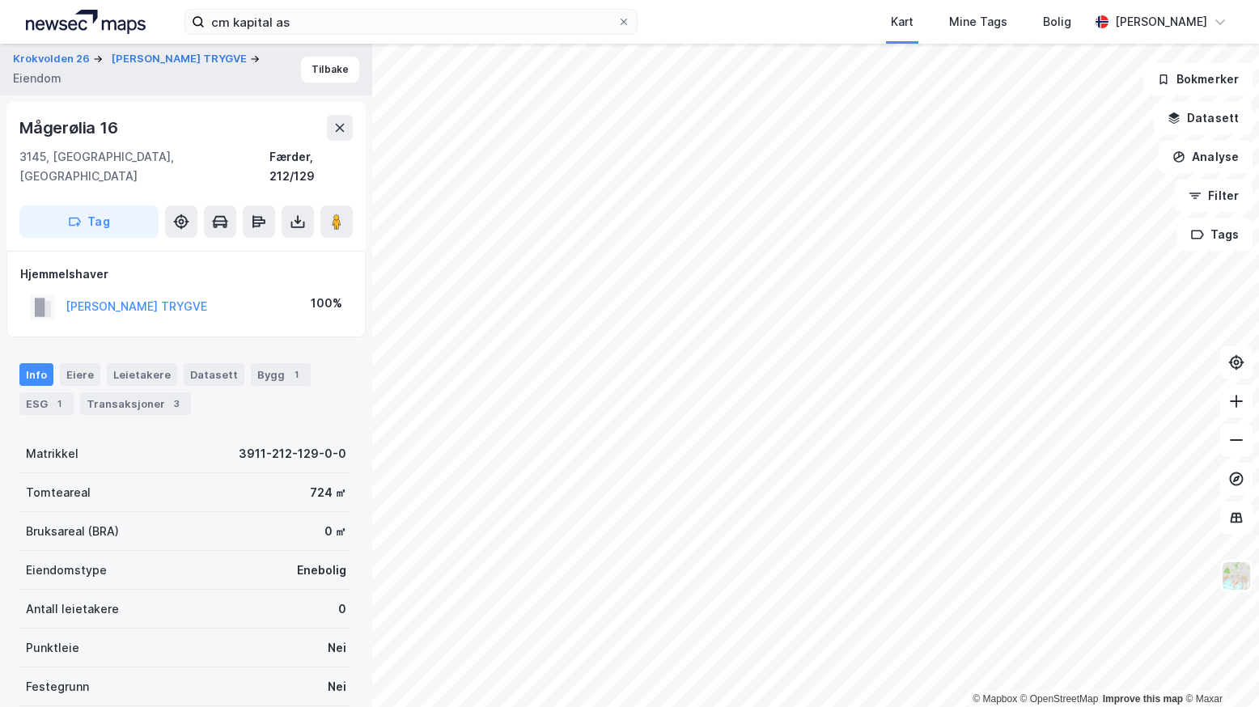
scroll to position [1, 0]
